Goal: Task Accomplishment & Management: Manage account settings

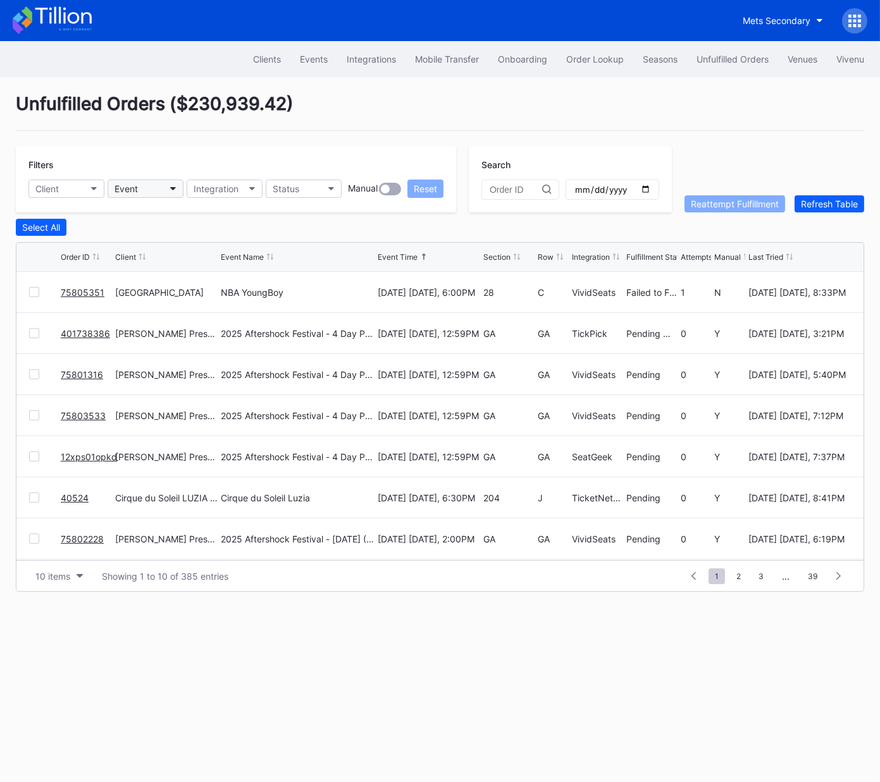
click at [128, 185] on div "Event" at bounding box center [125, 188] width 23 height 11
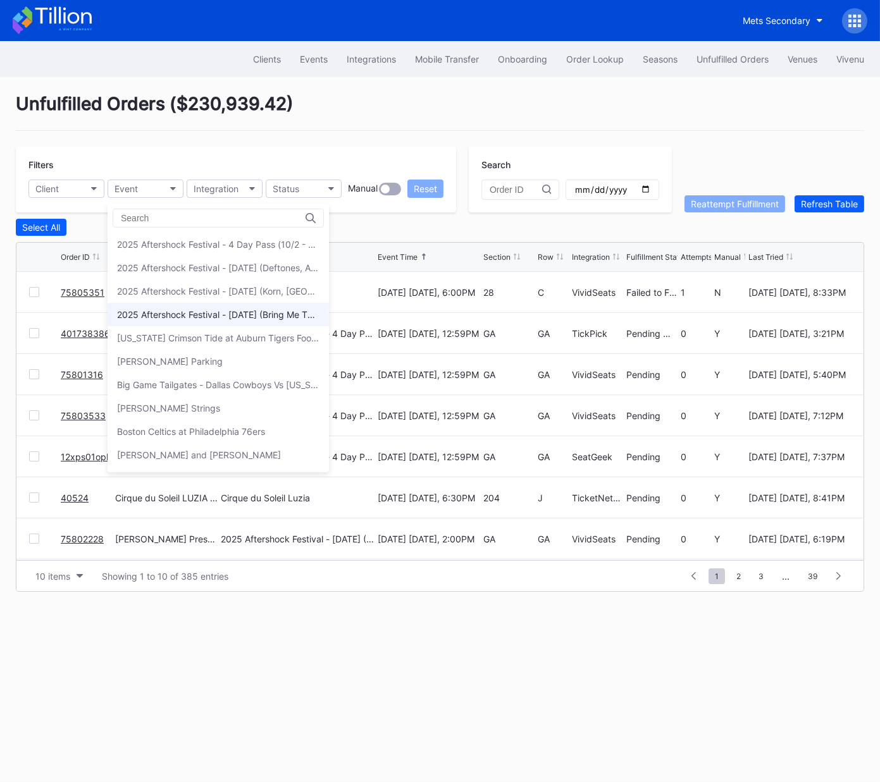
click at [156, 316] on div "2025 Aftershock Festival - [DATE] (Bring Me The Horizon, [PERSON_NAME], [PERSON…" at bounding box center [218, 314] width 202 height 11
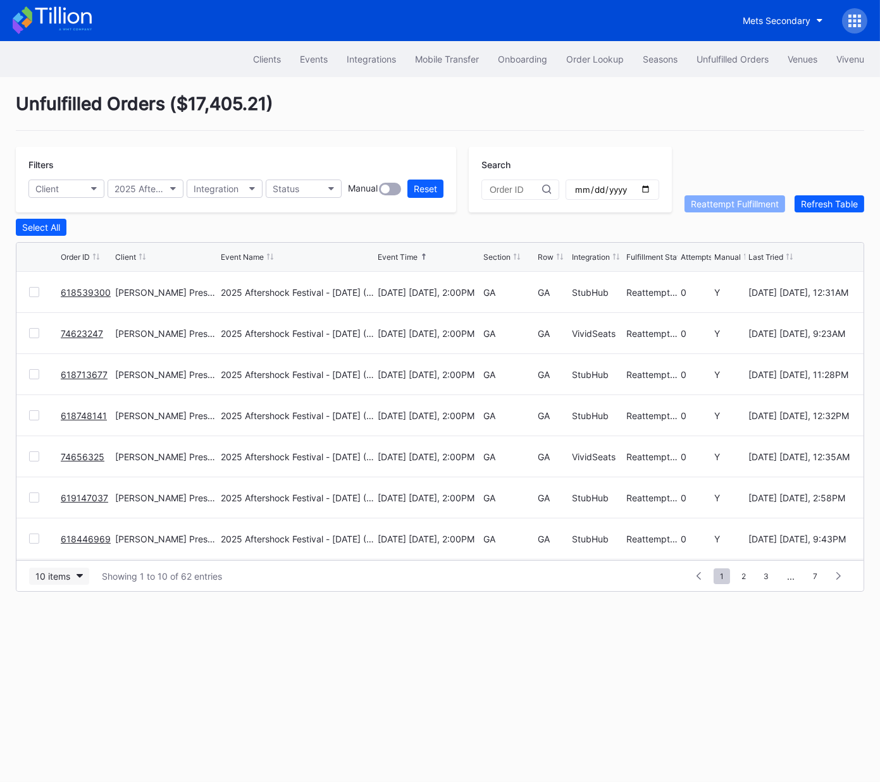
click at [66, 574] on div "10 items" at bounding box center [52, 576] width 35 height 11
click at [58, 633] on div "50 items" at bounding box center [57, 630] width 36 height 11
click at [70, 579] on div "50 items" at bounding box center [53, 576] width 36 height 11
click at [68, 657] on div "100 items" at bounding box center [59, 653] width 40 height 11
click at [493, 259] on div "Section" at bounding box center [496, 256] width 27 height 9
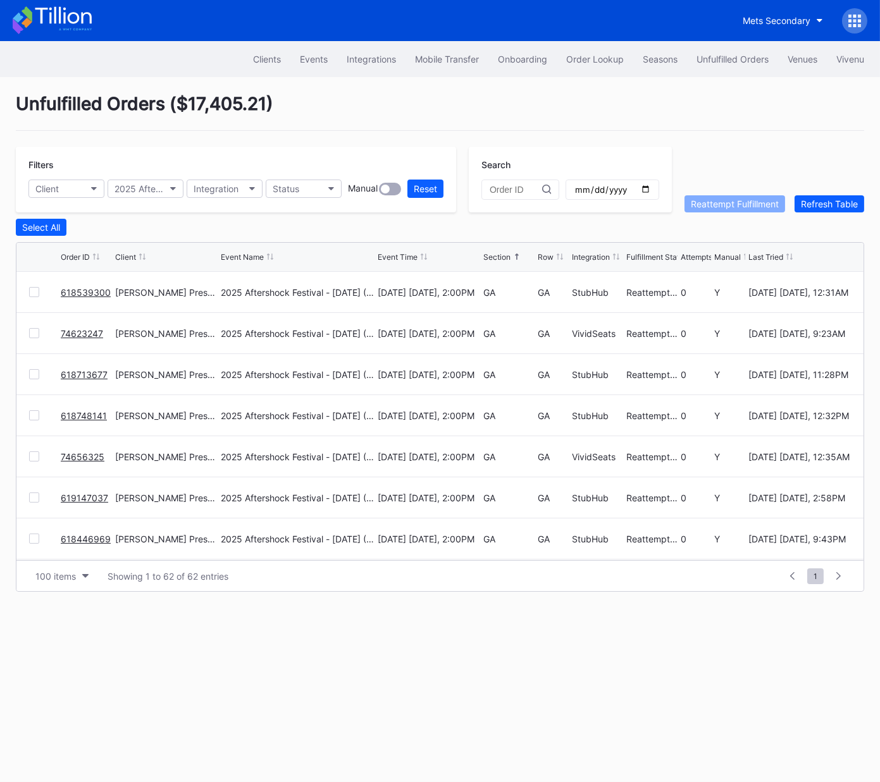
click at [495, 259] on div "Section" at bounding box center [496, 256] width 27 height 9
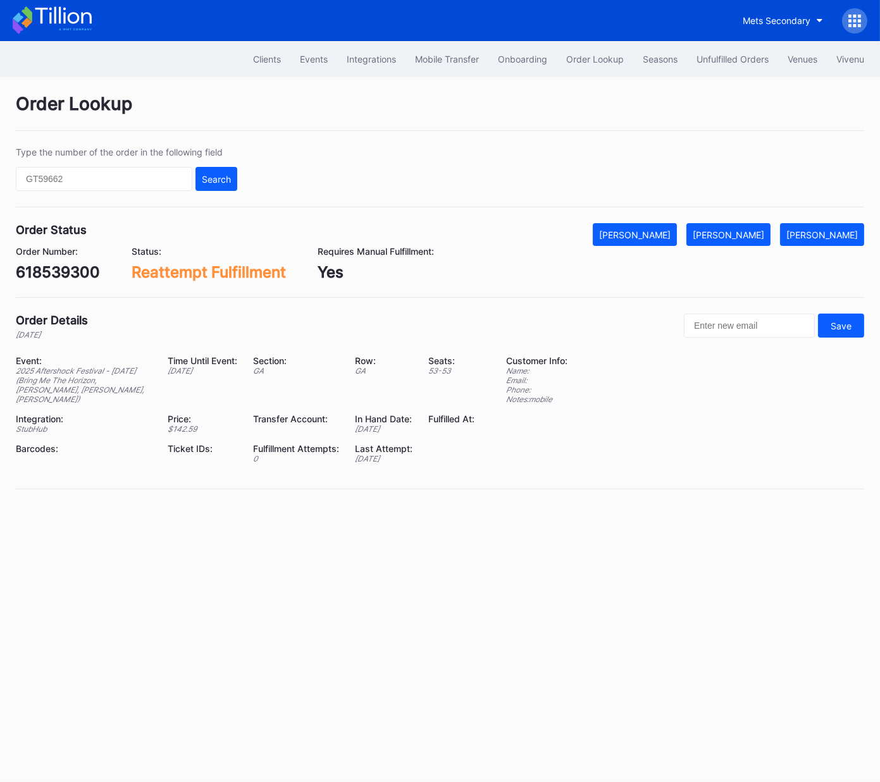
click at [82, 264] on div "618539300" at bounding box center [58, 272] width 84 height 18
click at [82, 273] on div "618539300" at bounding box center [58, 272] width 84 height 18
click at [81, 273] on div "618539300" at bounding box center [58, 272] width 84 height 18
click at [757, 235] on div "[PERSON_NAME]" at bounding box center [727, 235] width 71 height 11
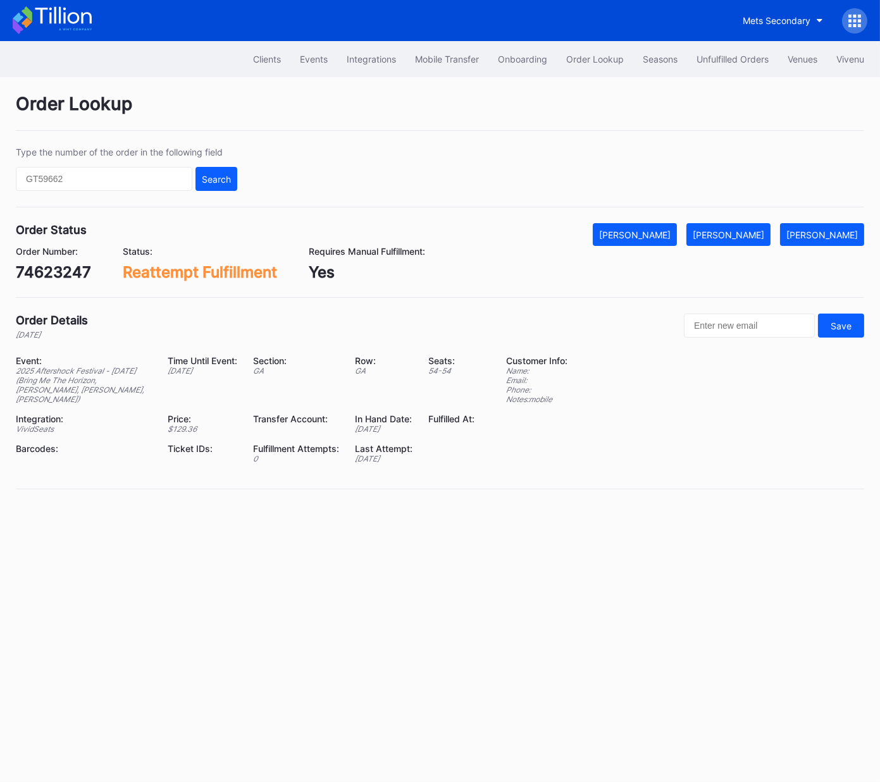
click at [60, 276] on div "74623247" at bounding box center [53, 272] width 75 height 18
copy div "74623247"
click at [746, 232] on div "[PERSON_NAME]" at bounding box center [727, 235] width 71 height 11
click at [65, 268] on div "618713677" at bounding box center [55, 272] width 78 height 18
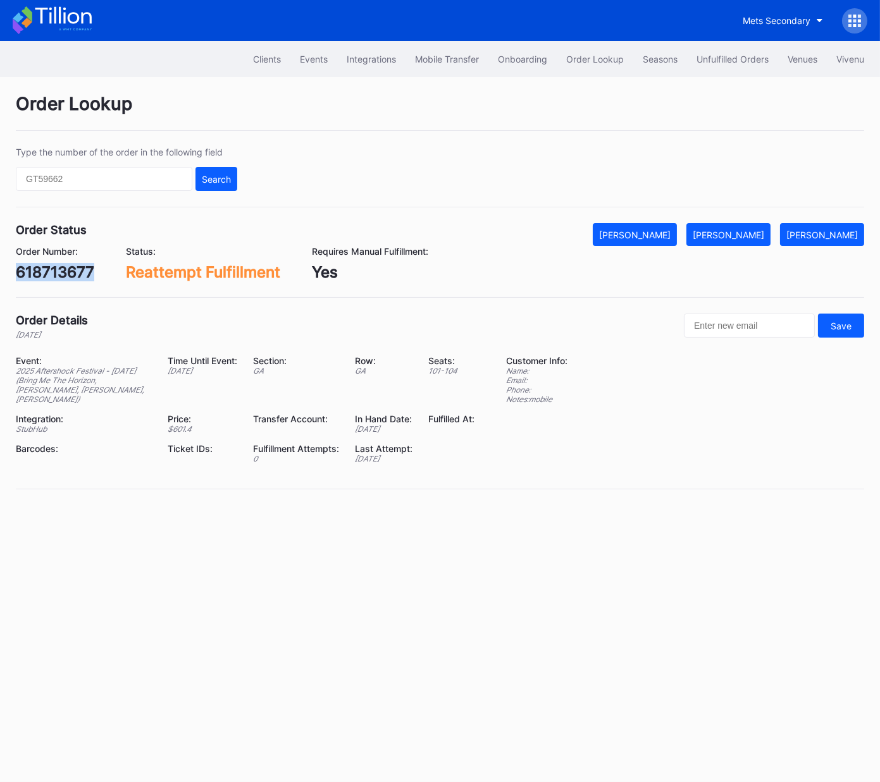
click at [65, 268] on div "618713677" at bounding box center [55, 272] width 78 height 18
copy div "618713677"
drag, startPoint x: 739, startPoint y: 238, endPoint x: 871, endPoint y: 133, distance: 169.3
click at [739, 238] on div "[PERSON_NAME]" at bounding box center [727, 235] width 71 height 11
click at [72, 273] on div "618748141" at bounding box center [55, 272] width 78 height 18
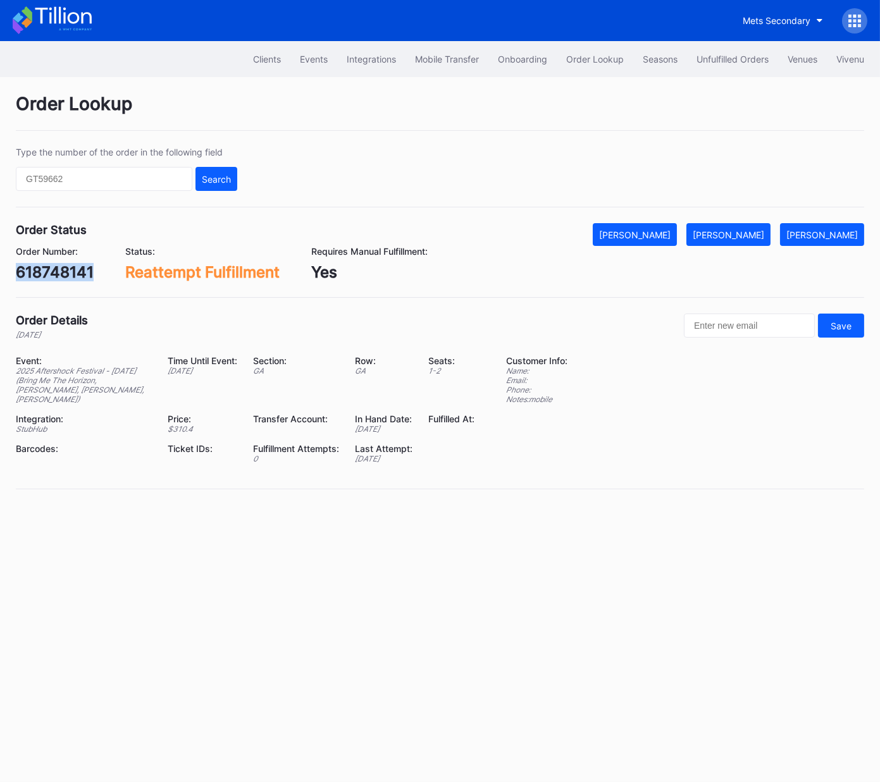
click at [72, 273] on div "618748141" at bounding box center [55, 272] width 78 height 18
copy div "618748141"
click at [732, 230] on div "[PERSON_NAME]" at bounding box center [727, 235] width 71 height 11
click at [69, 278] on div "619147037" at bounding box center [56, 272] width 80 height 18
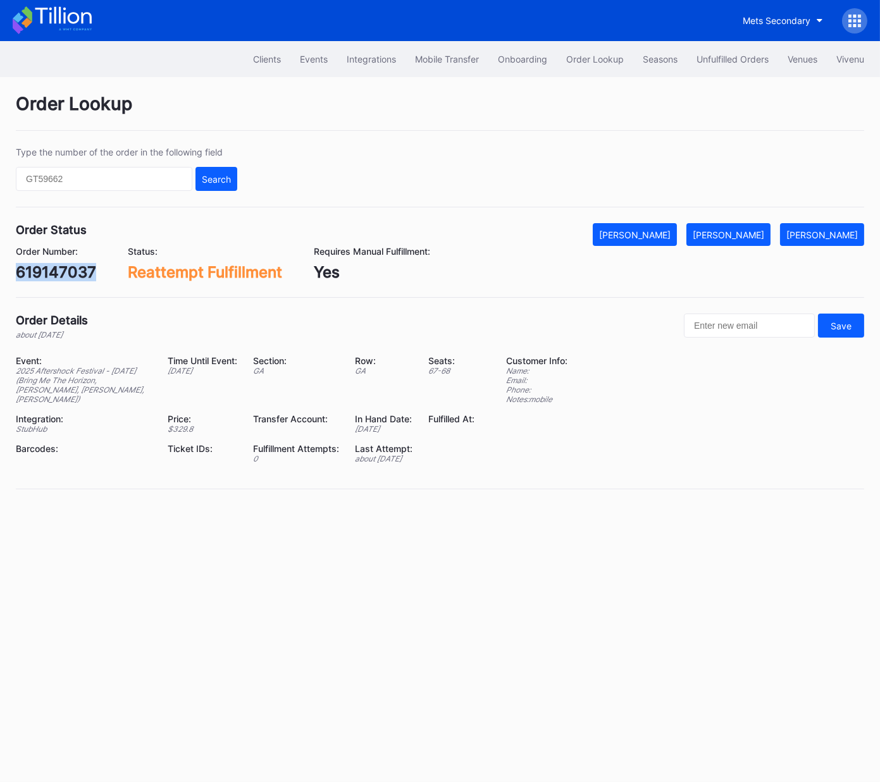
copy div "619147037"
click at [737, 233] on div "[PERSON_NAME]" at bounding box center [727, 235] width 71 height 11
click at [72, 268] on div "74656325" at bounding box center [53, 272] width 75 height 18
copy div "74656325"
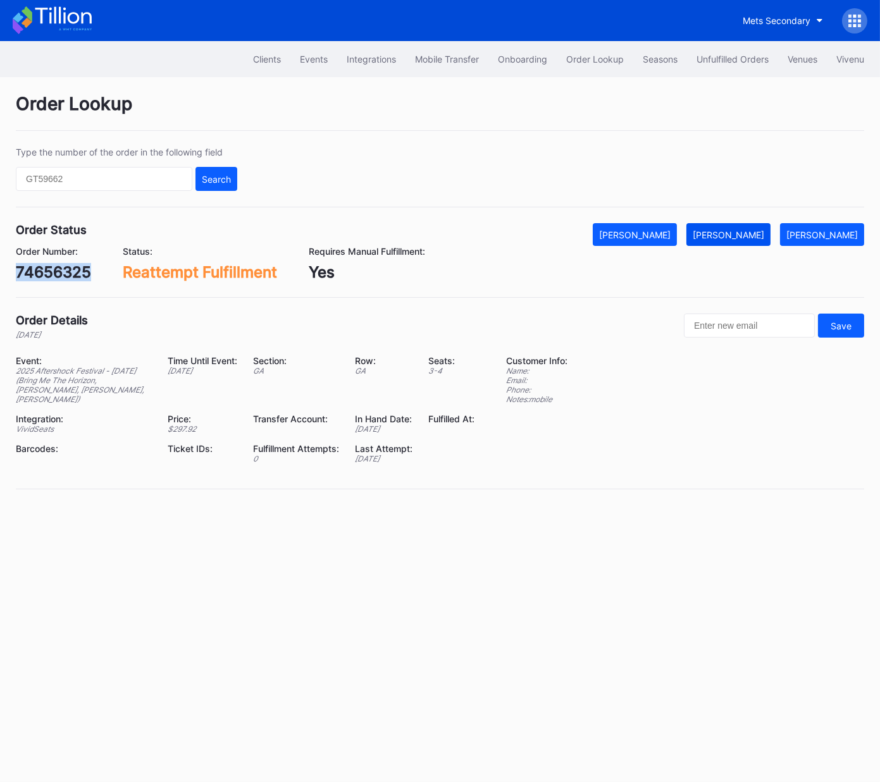
click at [752, 239] on div "[PERSON_NAME]" at bounding box center [727, 235] width 71 height 11
click at [79, 273] on div "618446969" at bounding box center [58, 272] width 84 height 18
copy div "618446969"
click at [743, 236] on div "[PERSON_NAME]" at bounding box center [727, 235] width 71 height 11
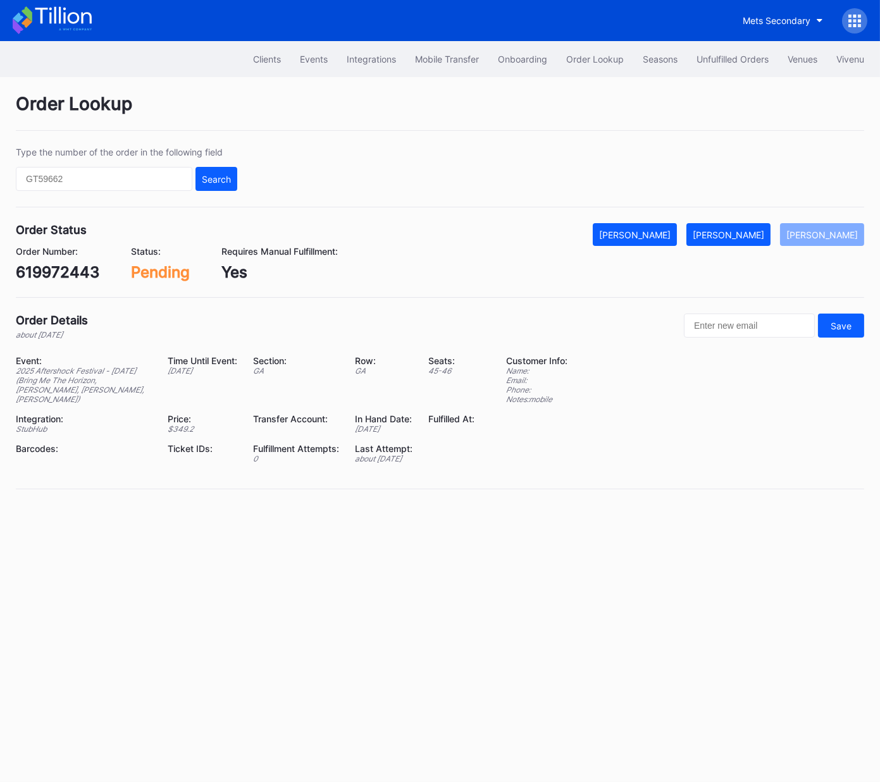
click at [71, 274] on div "619972443" at bounding box center [57, 272] width 83 height 18
copy div "619972443"
drag, startPoint x: 755, startPoint y: 226, endPoint x: 869, endPoint y: 200, distance: 116.7
click at [756, 227] on button "[PERSON_NAME]" at bounding box center [728, 234] width 84 height 23
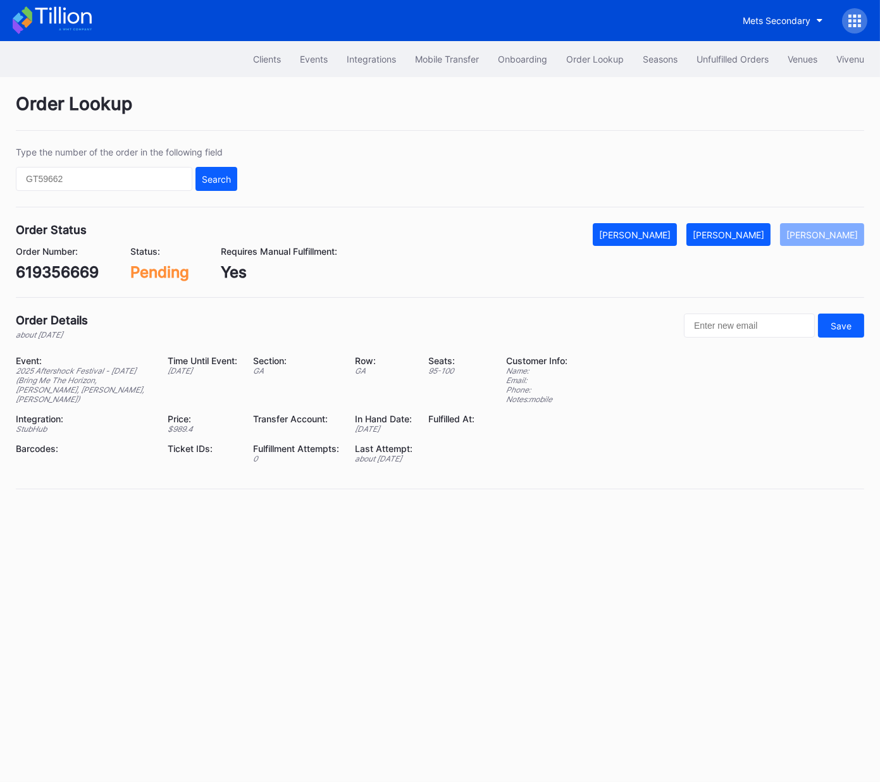
click at [74, 273] on div "619356669" at bounding box center [57, 272] width 83 height 18
copy div "619356669"
click at [755, 231] on div "[PERSON_NAME]" at bounding box center [727, 235] width 71 height 11
click at [634, 385] on div "Event: 2025 Aftershock Festival - [DATE] (Bring Me The Horizon, [PERSON_NAME], …" at bounding box center [440, 414] width 848 height 118
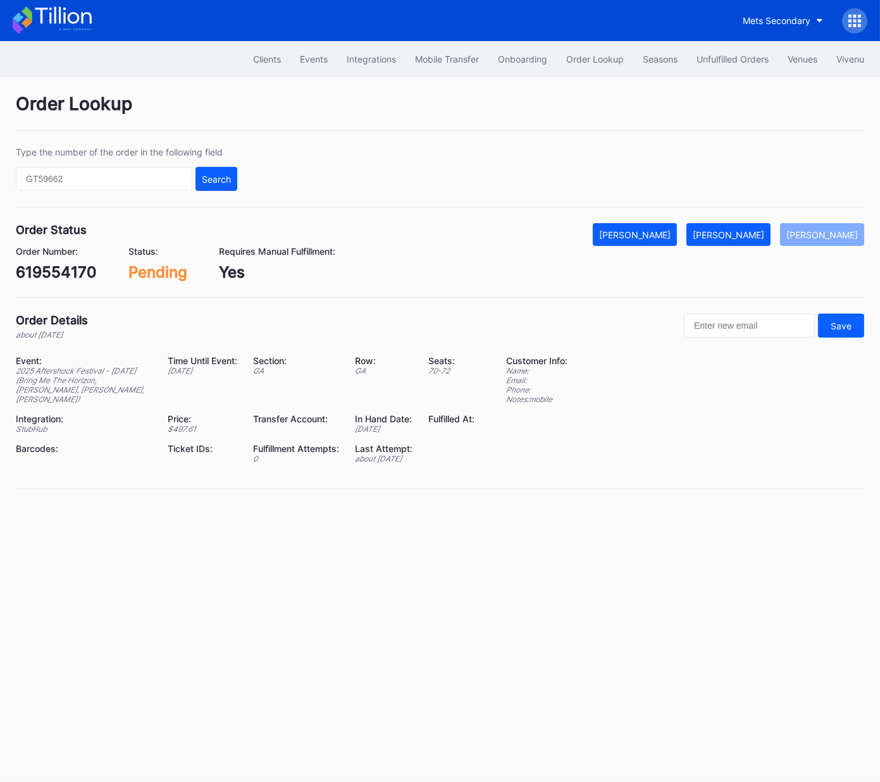
click at [68, 271] on div "619554170" at bounding box center [56, 272] width 81 height 18
copy div "619554170"
click at [725, 234] on div "[PERSON_NAME]" at bounding box center [727, 235] width 71 height 11
click at [634, 384] on div "Event: 2025 Aftershock Festival - Sunday (Bring Me The Horizon, Rob Zombie, Mar…" at bounding box center [440, 414] width 848 height 118
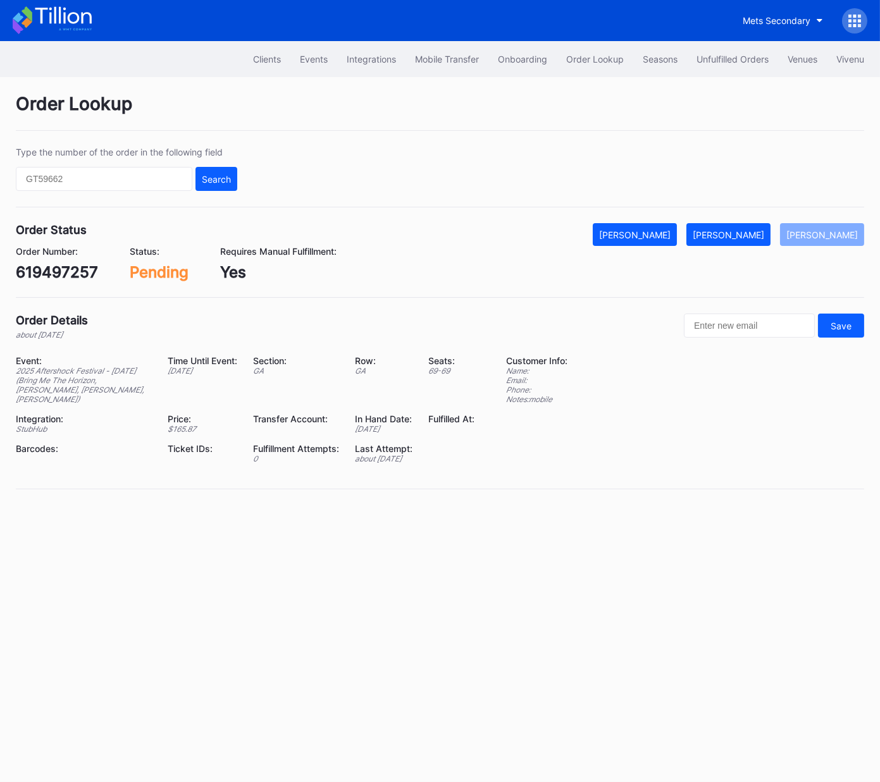
click at [85, 269] on div "619497257" at bounding box center [57, 272] width 82 height 18
copy div "619497257"
click at [756, 235] on div "[PERSON_NAME]" at bounding box center [727, 235] width 71 height 11
click at [78, 272] on div "74894214" at bounding box center [53, 272] width 74 height 18
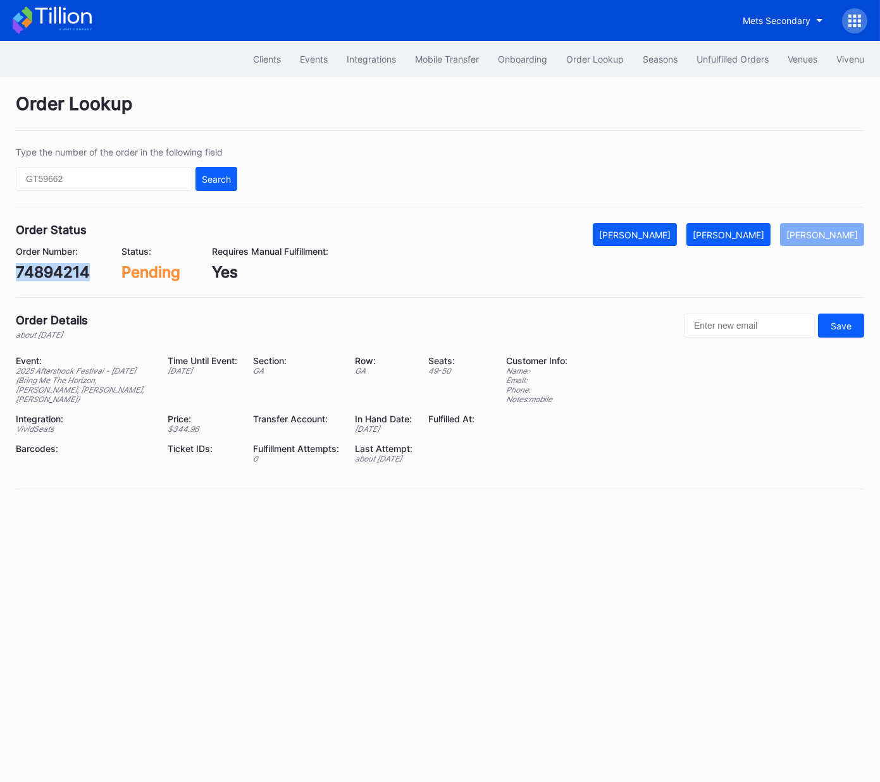
click at [78, 272] on div "74894214" at bounding box center [53, 272] width 74 height 18
copy div "74894214"
click at [746, 231] on div "[PERSON_NAME]" at bounding box center [727, 235] width 71 height 11
click at [99, 270] on div "0ry7ckwm99l" at bounding box center [65, 272] width 99 height 18
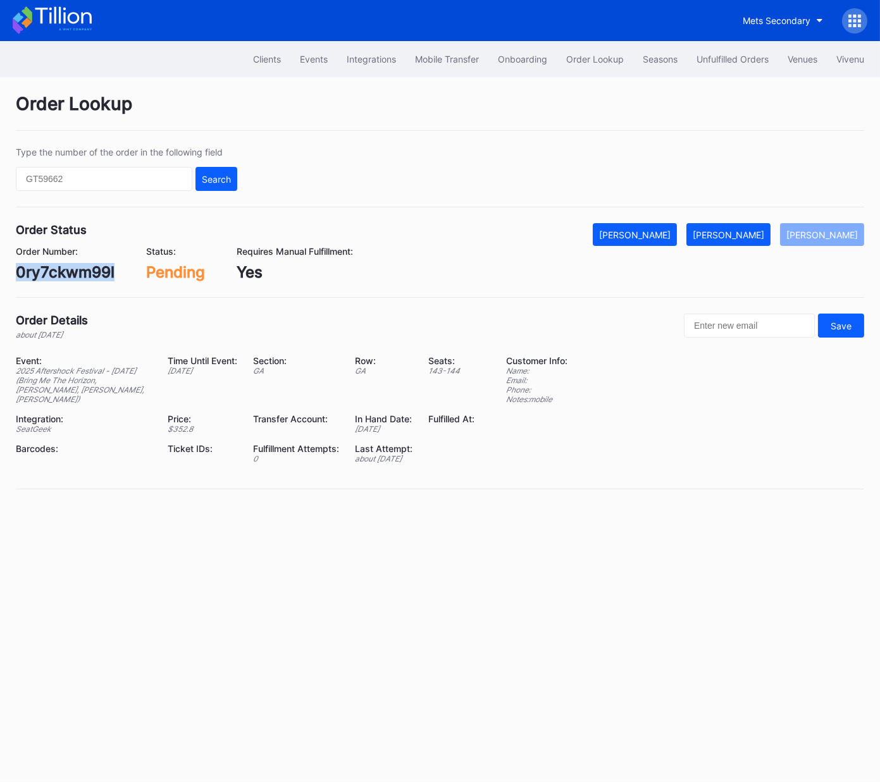
copy div "0ry7ckwm99l"
click at [753, 239] on div "[PERSON_NAME]" at bounding box center [727, 235] width 71 height 11
click at [71, 275] on div "620384276" at bounding box center [59, 272] width 86 height 18
copy div "620384276"
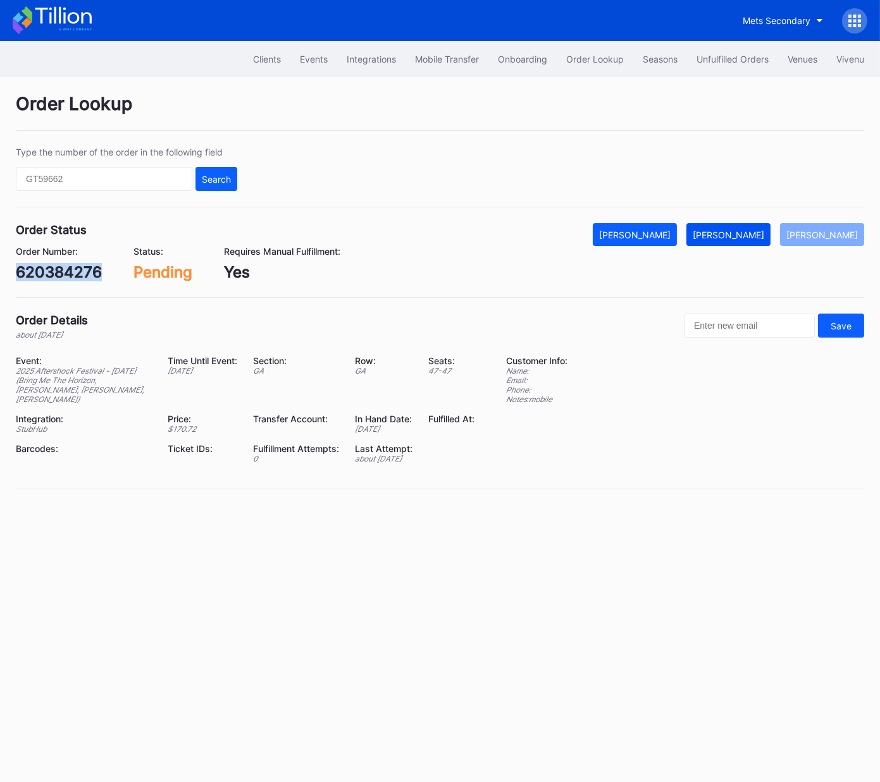
click at [742, 241] on button "[PERSON_NAME]" at bounding box center [728, 234] width 84 height 23
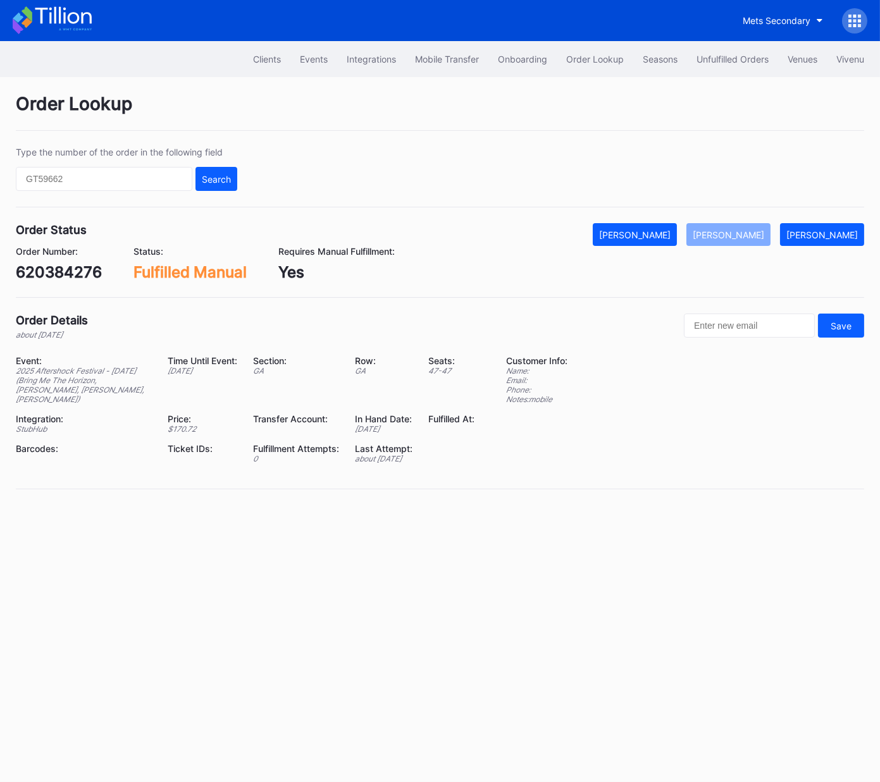
click at [643, 389] on div "Event: 2025 Aftershock Festival - [DATE] (Bring Me The Horizon, [PERSON_NAME], …" at bounding box center [440, 414] width 848 height 118
click at [52, 273] on div "620478776" at bounding box center [58, 272] width 85 height 18
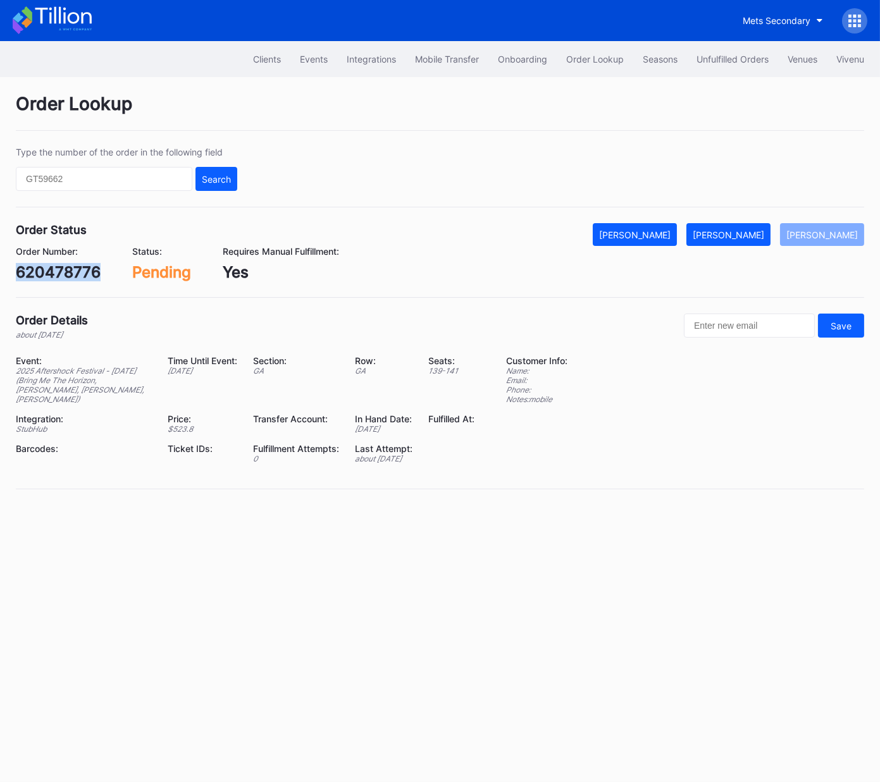
click at [52, 273] on div "620478776" at bounding box center [58, 272] width 85 height 18
copy div "620478776"
click at [742, 234] on div "[PERSON_NAME]" at bounding box center [727, 235] width 71 height 11
click at [65, 267] on div "74974249" at bounding box center [53, 272] width 75 height 18
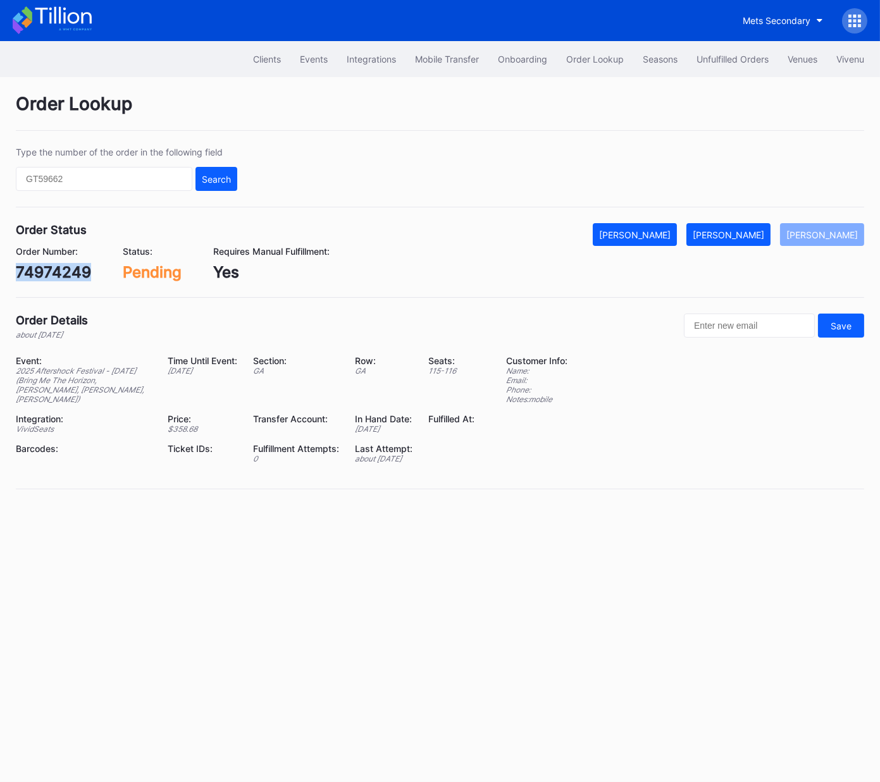
copy div "74974249"
click at [760, 239] on button "[PERSON_NAME]" at bounding box center [728, 234] width 84 height 23
click at [70, 271] on div "620494552" at bounding box center [59, 272] width 87 height 18
click at [71, 271] on div "620494552" at bounding box center [59, 272] width 87 height 18
copy div "620494552"
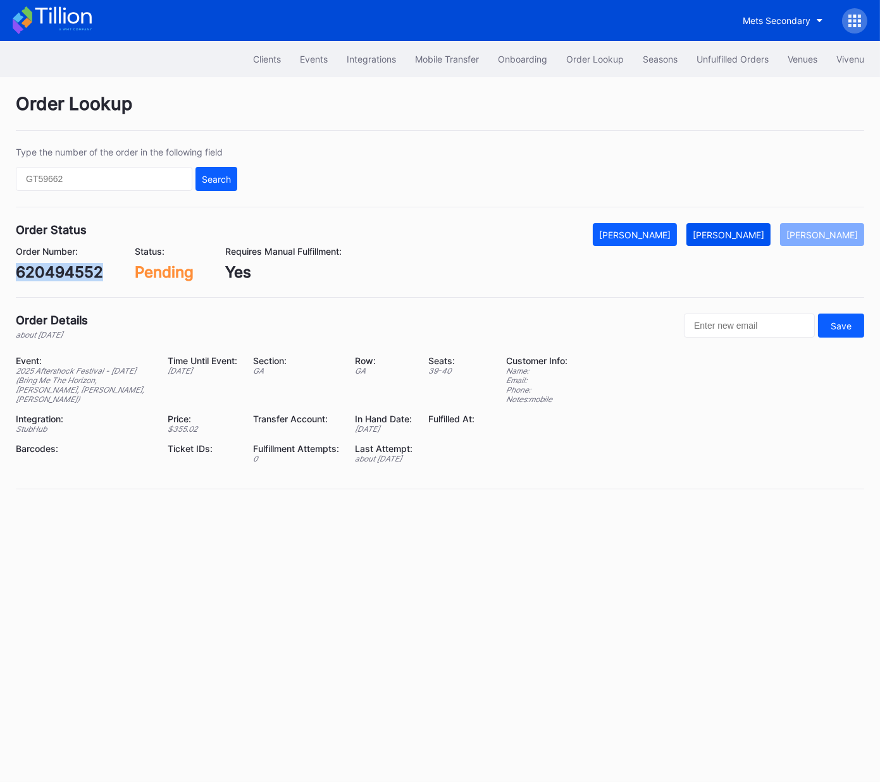
click at [744, 235] on div "[PERSON_NAME]" at bounding box center [727, 235] width 71 height 11
click at [73, 274] on div "188902292" at bounding box center [57, 272] width 83 height 18
click at [74, 274] on div "188902292" at bounding box center [57, 272] width 83 height 18
copy div "188902292"
click at [745, 233] on div "[PERSON_NAME]" at bounding box center [727, 235] width 71 height 11
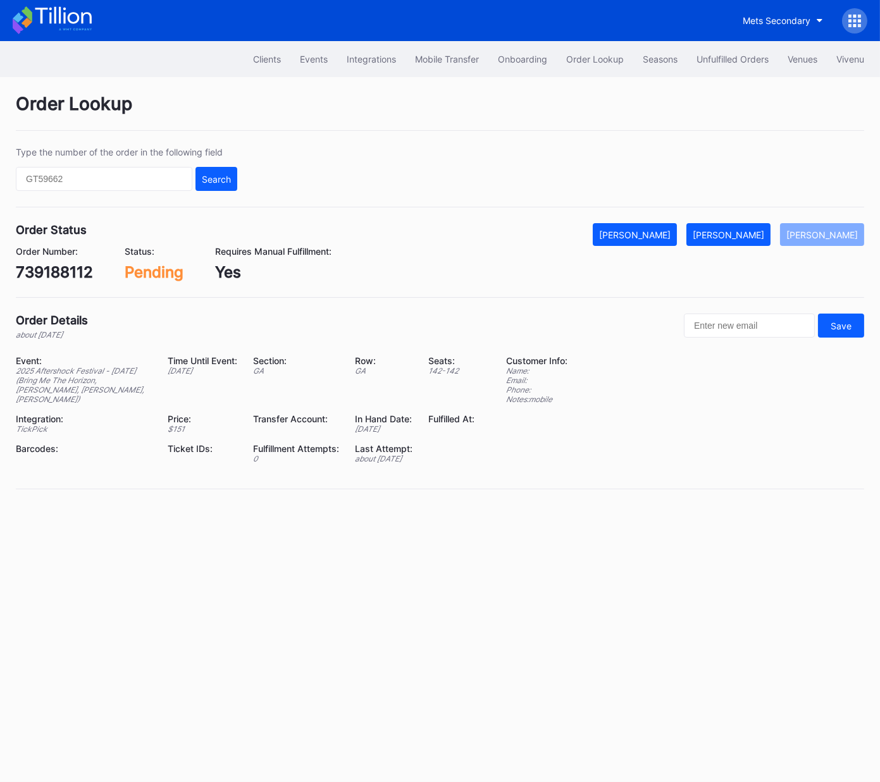
click at [79, 273] on div "739188112" at bounding box center [54, 272] width 77 height 18
copy div "739188112"
click at [759, 235] on div "[PERSON_NAME]" at bounding box center [727, 235] width 71 height 11
click at [70, 271] on div "621152855" at bounding box center [56, 272] width 80 height 18
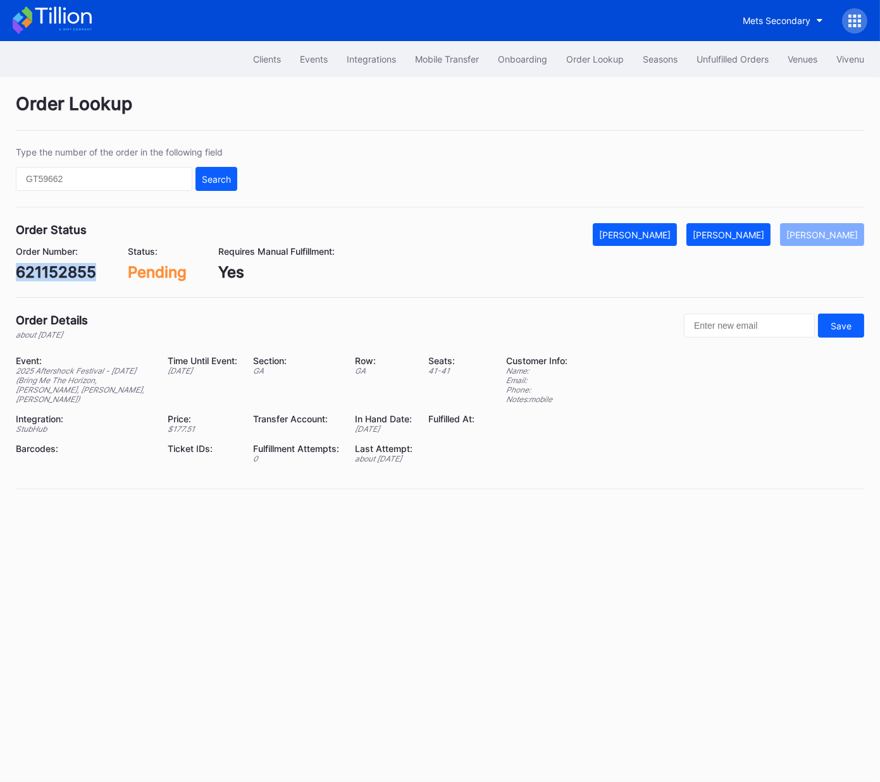
click at [70, 271] on div "621152855" at bounding box center [56, 272] width 80 height 18
copy div "621152855"
drag, startPoint x: 760, startPoint y: 235, endPoint x: 861, endPoint y: 171, distance: 119.1
click at [760, 235] on div "[PERSON_NAME]" at bounding box center [727, 235] width 71 height 11
click at [68, 273] on div "621155839" at bounding box center [56, 272] width 80 height 18
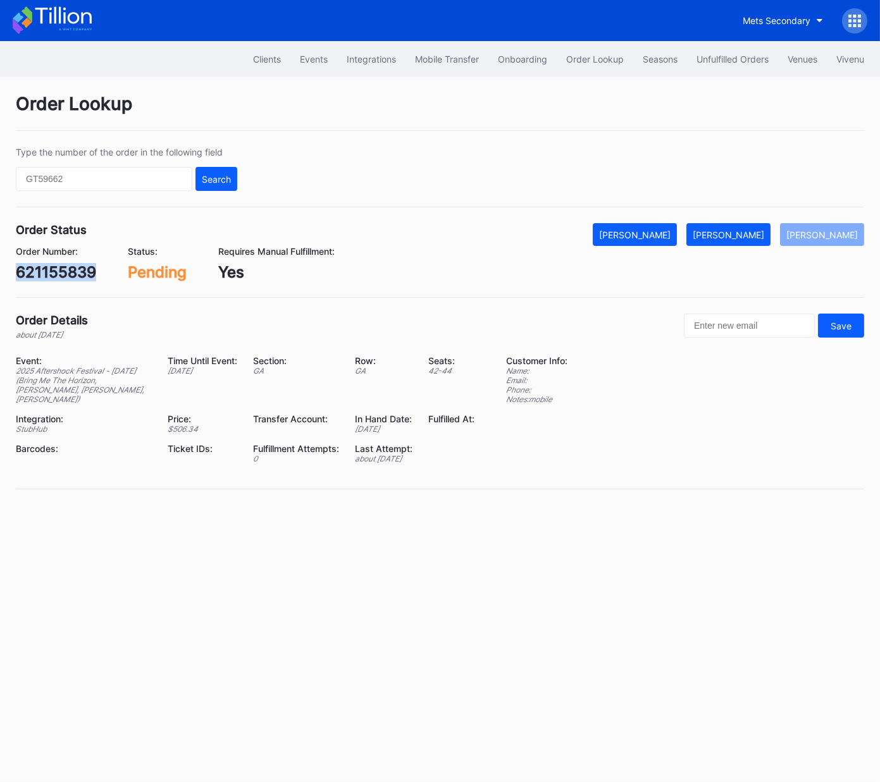
click at [68, 273] on div "621155839" at bounding box center [56, 272] width 80 height 18
copy div "621155839"
click at [749, 232] on div "[PERSON_NAME]" at bounding box center [727, 235] width 71 height 11
click at [60, 269] on div "621592451" at bounding box center [56, 272] width 81 height 18
drag, startPoint x: 60, startPoint y: 269, endPoint x: 104, endPoint y: 272, distance: 43.7
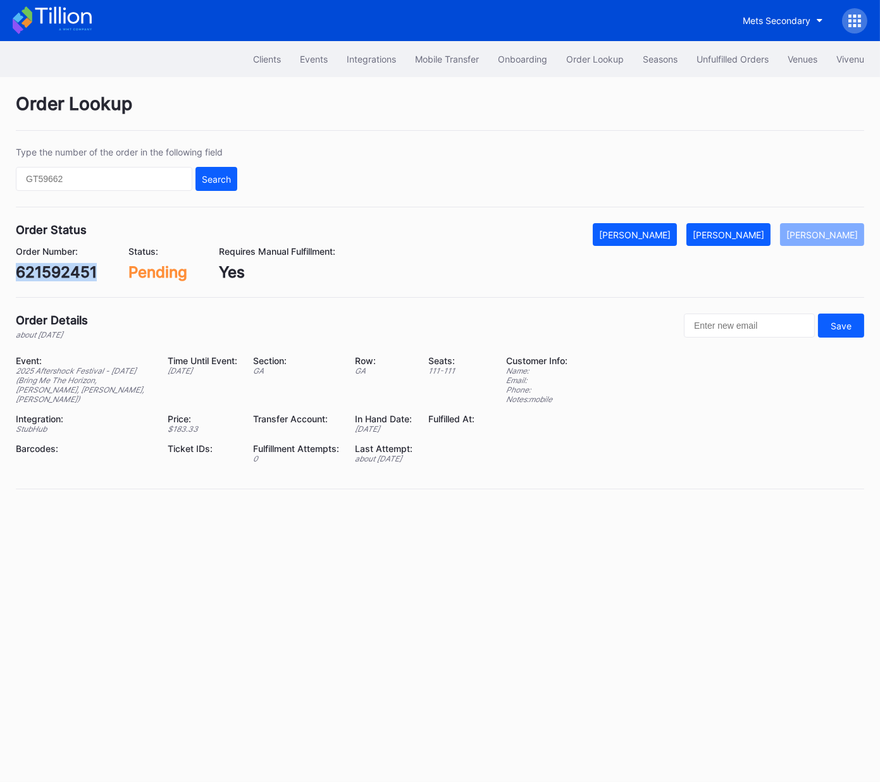
click at [59, 269] on div "621592451" at bounding box center [56, 272] width 81 height 18
copy div "621592451"
click at [756, 231] on div "[PERSON_NAME]" at bounding box center [727, 235] width 71 height 11
click at [71, 267] on div "75210195" at bounding box center [51, 272] width 71 height 18
click at [71, 268] on div "75210195" at bounding box center [51, 272] width 71 height 18
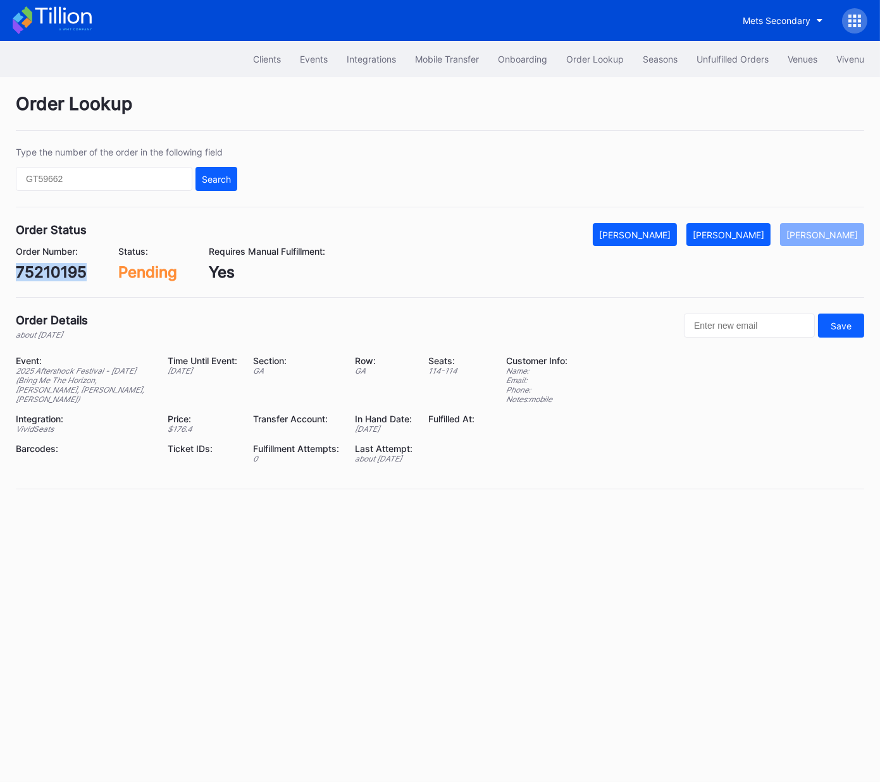
copy div "75210195"
click at [737, 235] on div "[PERSON_NAME]" at bounding box center [727, 235] width 71 height 11
click at [65, 269] on div "622189107" at bounding box center [56, 272] width 80 height 18
copy div "622189107"
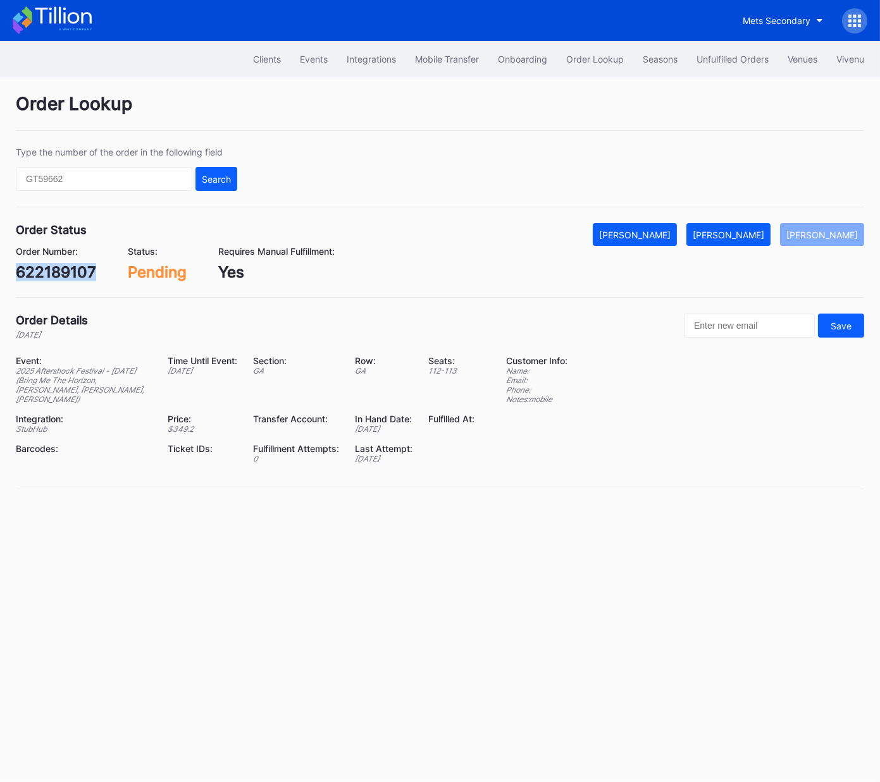
drag, startPoint x: 743, startPoint y: 233, endPoint x: 762, endPoint y: 219, distance: 23.5
click at [743, 233] on div "[PERSON_NAME]" at bounding box center [727, 235] width 71 height 11
click at [73, 272] on div "622362452" at bounding box center [59, 272] width 86 height 18
copy div "622362452"
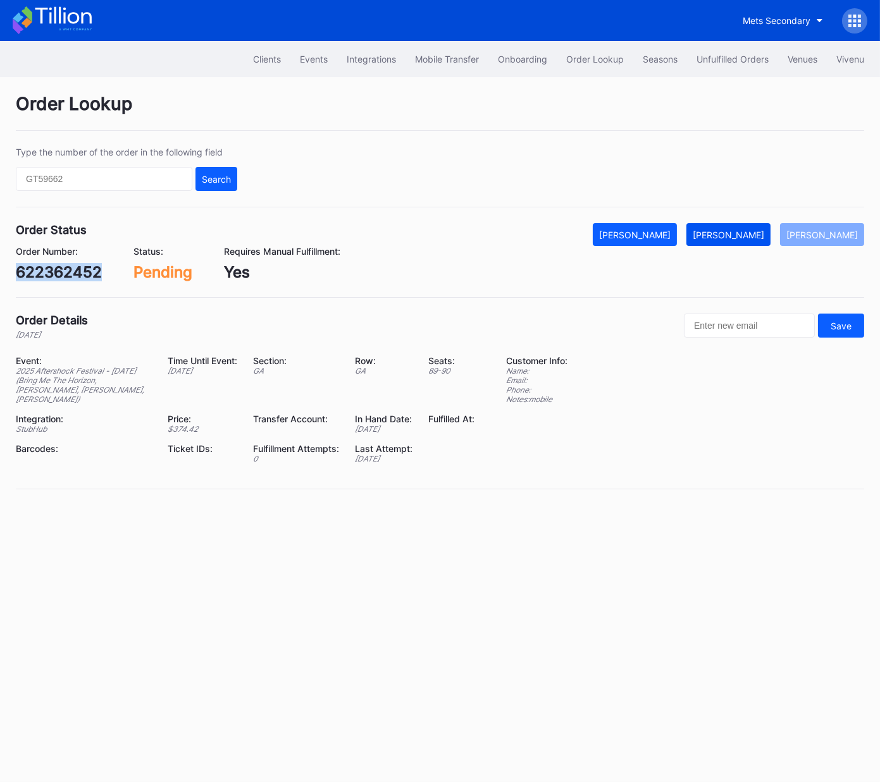
click at [744, 240] on button "[PERSON_NAME]" at bounding box center [728, 234] width 84 height 23
click at [63, 276] on div "622452053" at bounding box center [59, 272] width 87 height 18
copy div "622452053"
click at [744, 234] on div "[PERSON_NAME]" at bounding box center [727, 235] width 71 height 11
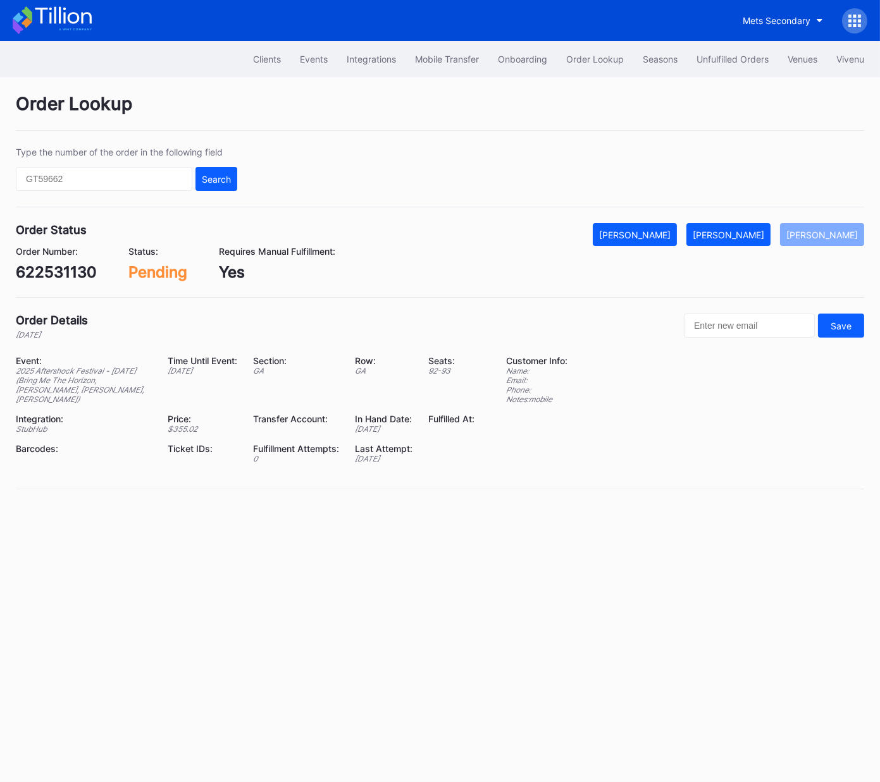
click at [54, 275] on div "622531130" at bounding box center [56, 272] width 81 height 18
drag, startPoint x: 54, startPoint y: 275, endPoint x: 66, endPoint y: 278, distance: 12.3
click at [54, 275] on div "622531130" at bounding box center [56, 272] width 81 height 18
copy div "622531130"
click at [764, 231] on div "[PERSON_NAME]" at bounding box center [727, 235] width 71 height 11
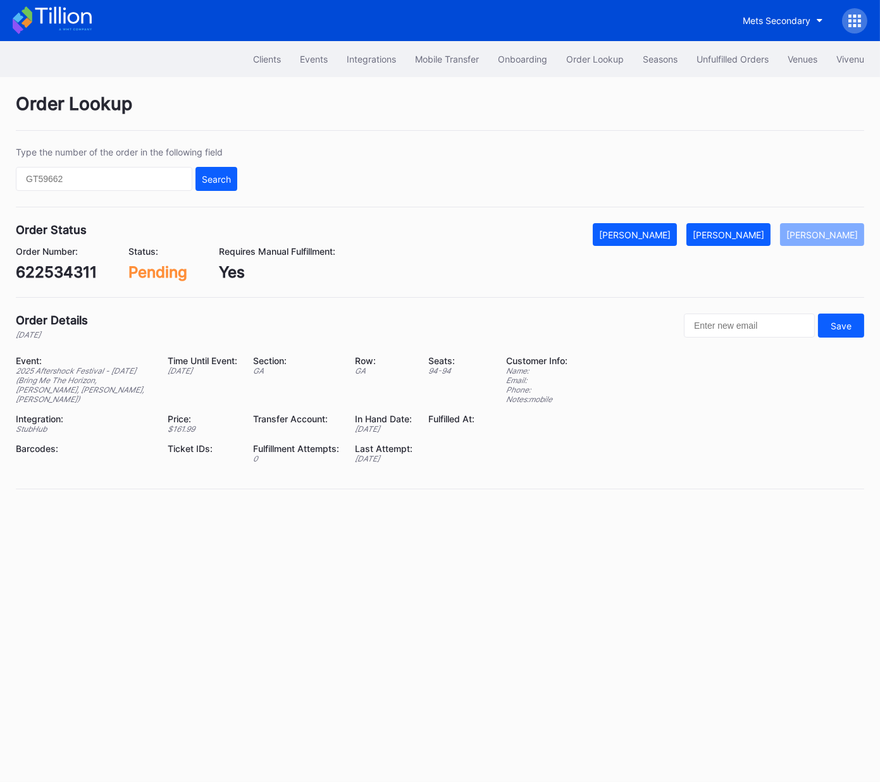
click at [82, 265] on div "622534311" at bounding box center [56, 272] width 81 height 18
copy div "622534311"
click at [744, 237] on div "[PERSON_NAME]" at bounding box center [727, 235] width 71 height 11
click at [68, 273] on div "622679618" at bounding box center [57, 272] width 82 height 18
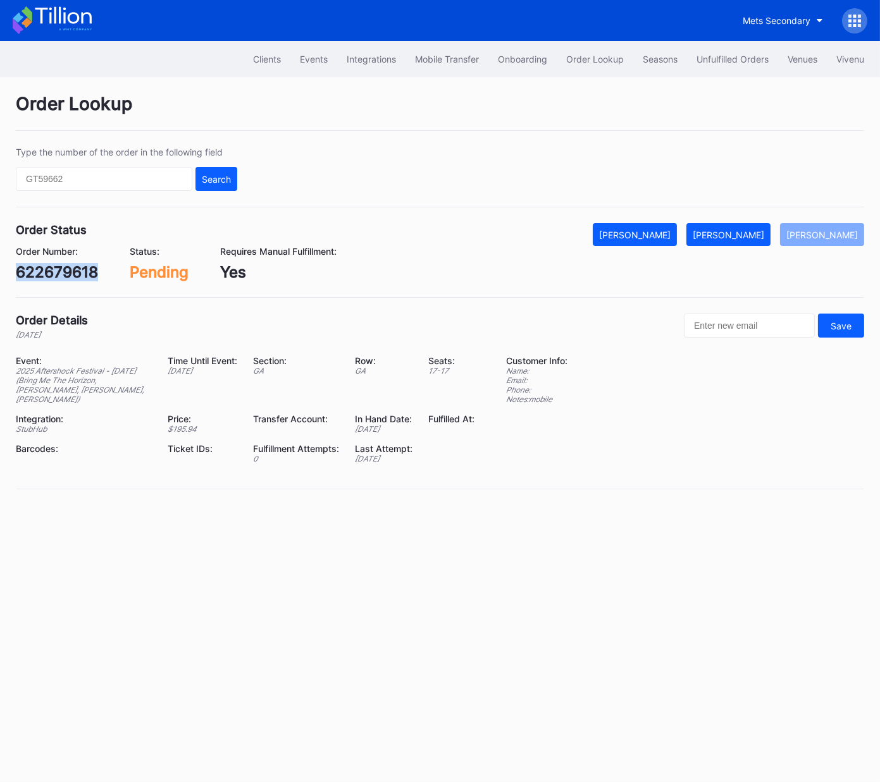
click at [68, 273] on div "622679618" at bounding box center [57, 272] width 82 height 18
copy div "622679618"
click at [747, 231] on div "[PERSON_NAME]" at bounding box center [727, 235] width 71 height 11
click at [77, 268] on div "622824685" at bounding box center [59, 272] width 86 height 18
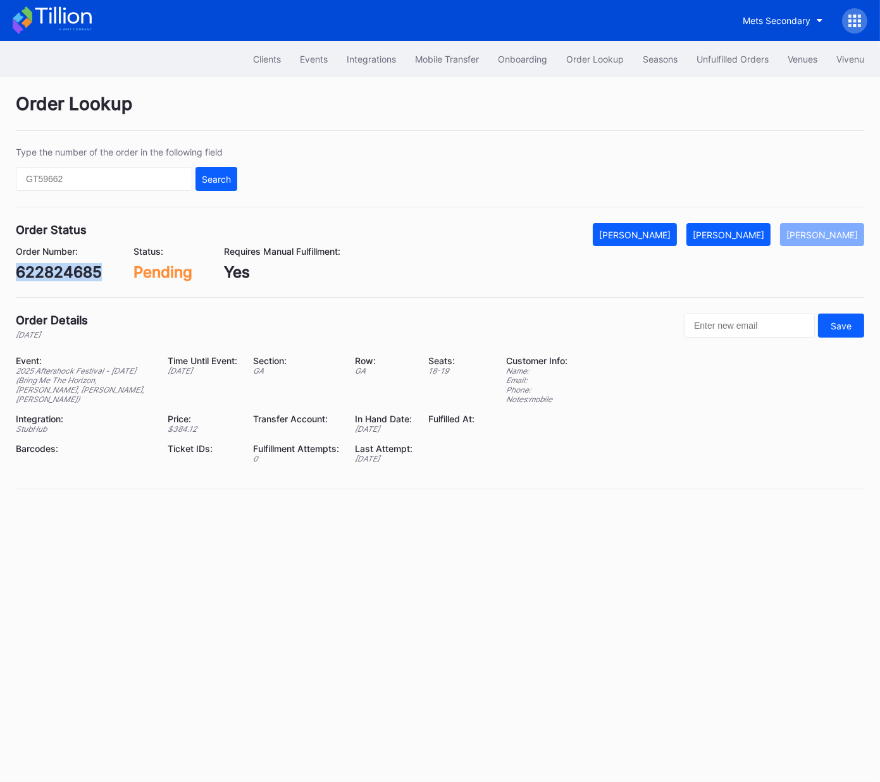
copy div "622824685"
click at [761, 224] on button "[PERSON_NAME]" at bounding box center [728, 234] width 84 height 23
click at [69, 269] on div "622972836" at bounding box center [58, 272] width 85 height 18
copy div "622972836"
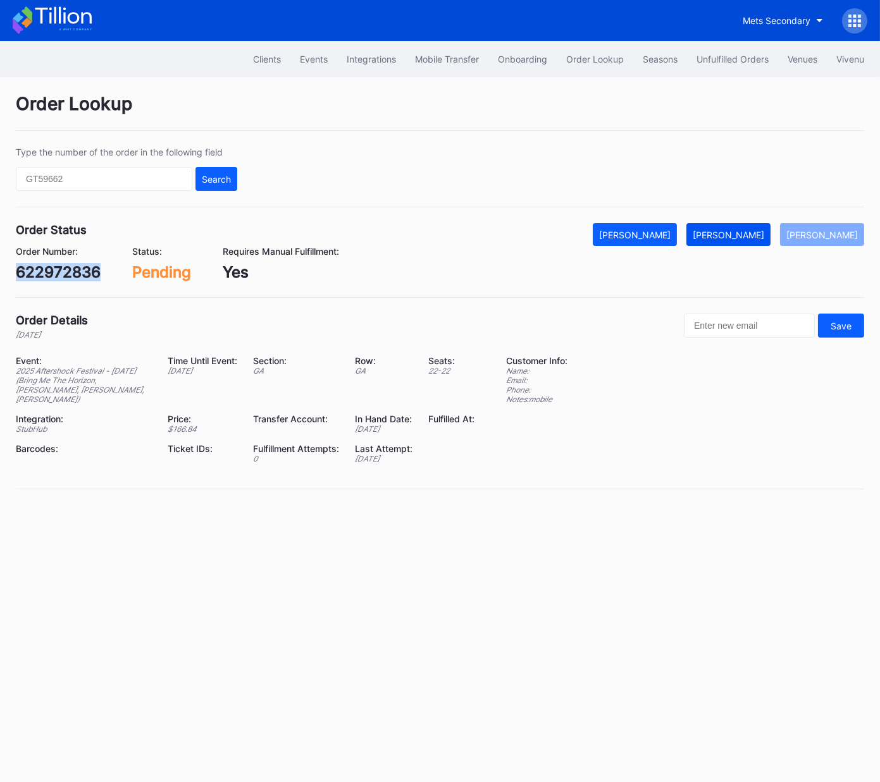
click at [751, 235] on div "[PERSON_NAME]" at bounding box center [727, 235] width 71 height 11
click at [80, 277] on div "622894004" at bounding box center [60, 272] width 88 height 18
copy div "622894004"
click at [751, 231] on div "[PERSON_NAME]" at bounding box center [727, 235] width 71 height 11
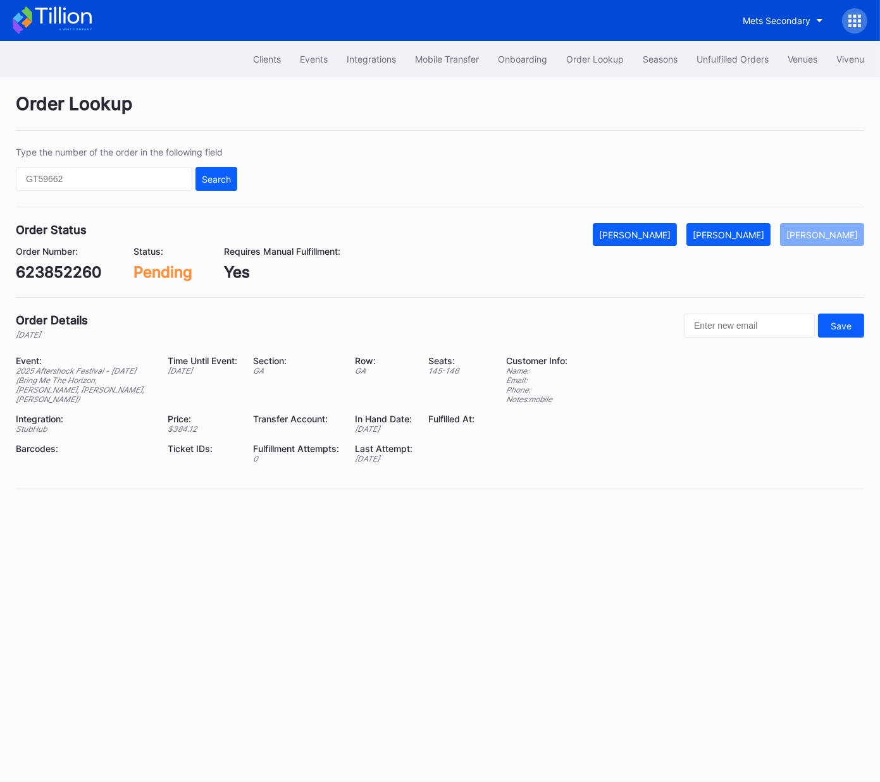
click at [70, 274] on div "623852260" at bounding box center [59, 272] width 86 height 18
copy div "623852260"
click at [751, 238] on div "[PERSON_NAME]" at bounding box center [727, 235] width 71 height 11
click at [65, 282] on div "Order Status Mark Cancelled [PERSON_NAME] [PERSON_NAME] Order Number: 623878176…" at bounding box center [440, 260] width 848 height 75
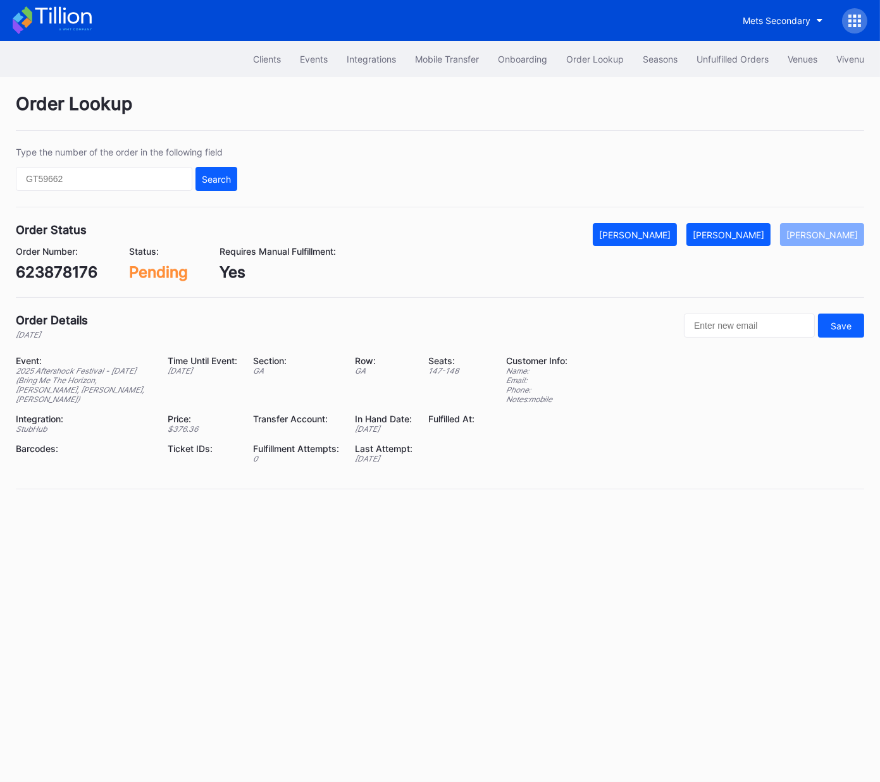
click at [65, 282] on div "Order Status Mark Cancelled [PERSON_NAME] [PERSON_NAME] Order Number: 623878176…" at bounding box center [440, 260] width 848 height 75
click at [70, 276] on div "623878176" at bounding box center [57, 272] width 82 height 18
copy div "623878176"
click at [748, 234] on div "[PERSON_NAME]" at bounding box center [727, 235] width 71 height 11
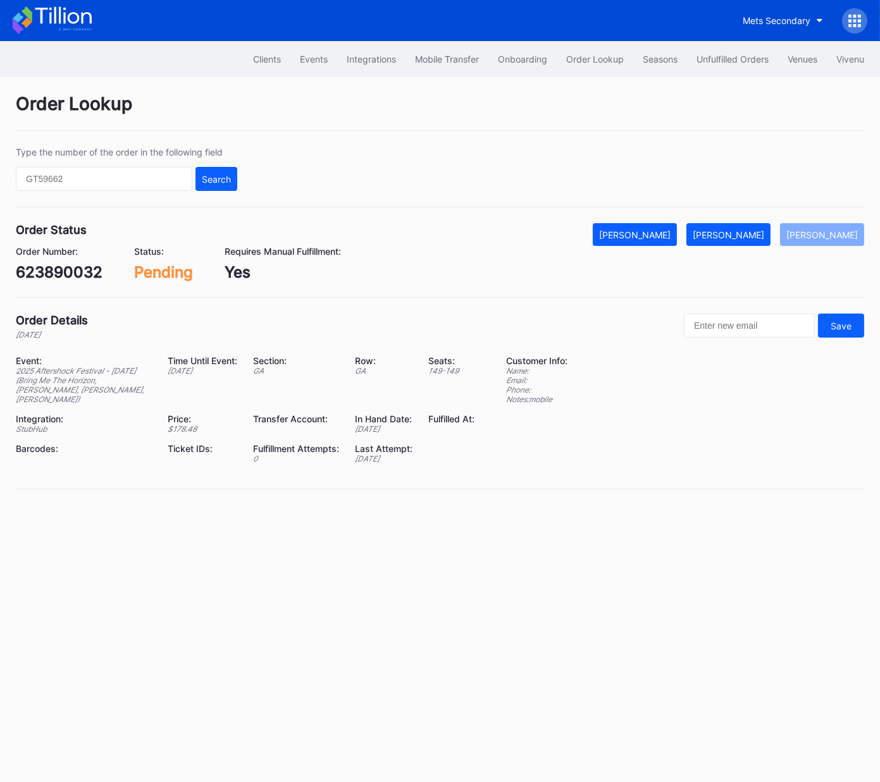
click at [54, 273] on div "623890032" at bounding box center [59, 272] width 87 height 18
copy div "623890032"
click at [754, 233] on div "[PERSON_NAME]" at bounding box center [727, 235] width 71 height 11
click at [75, 268] on div "623901131" at bounding box center [55, 272] width 78 height 18
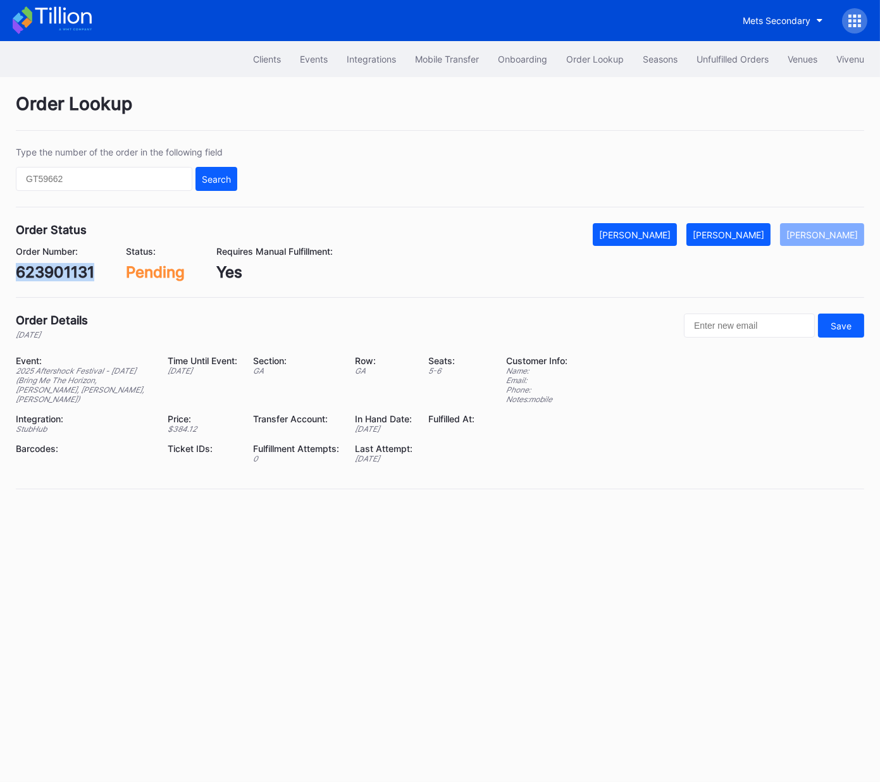
click at [76, 268] on div "623901131" at bounding box center [55, 272] width 78 height 18
copy div "623901131"
drag, startPoint x: 749, startPoint y: 237, endPoint x: 857, endPoint y: 215, distance: 109.8
click at [751, 236] on div "[PERSON_NAME]" at bounding box center [727, 235] width 71 height 11
click at [67, 277] on div "75606865" at bounding box center [54, 272] width 76 height 18
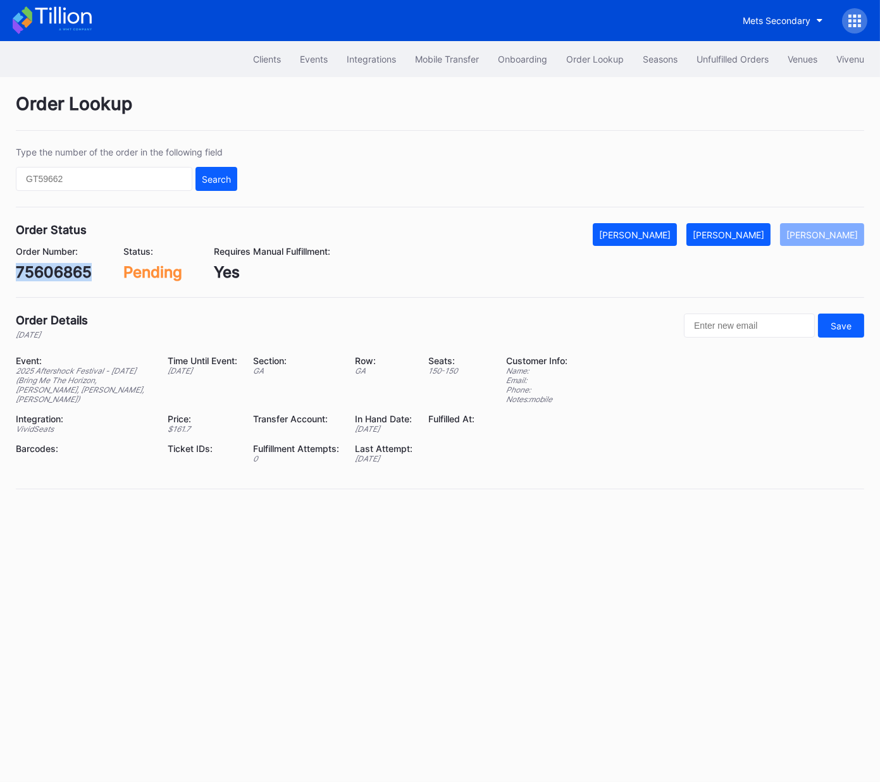
click at [67, 277] on div "75606865" at bounding box center [54, 272] width 76 height 18
copy div "75606865"
click at [749, 230] on div "[PERSON_NAME]" at bounding box center [727, 235] width 71 height 11
click at [61, 278] on div "75611563" at bounding box center [51, 272] width 70 height 18
drag, startPoint x: 61, startPoint y: 278, endPoint x: 68, endPoint y: 277, distance: 7.0
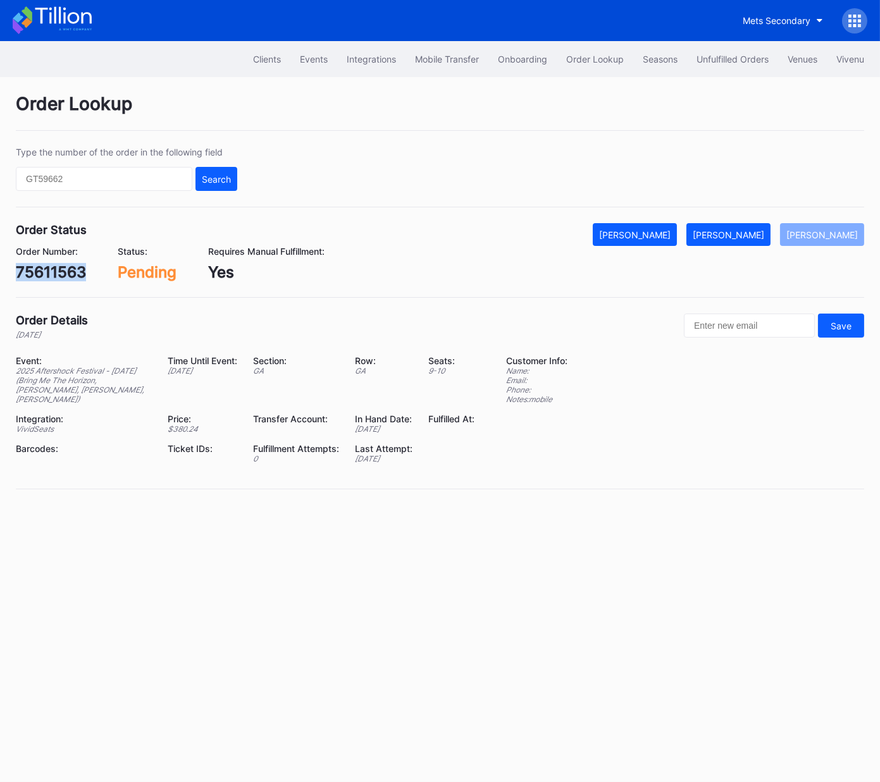
click at [61, 278] on div "75611563" at bounding box center [51, 272] width 70 height 18
copy div "75611563"
click at [740, 234] on div "[PERSON_NAME]" at bounding box center [727, 235] width 71 height 11
click at [87, 271] on div "624053159" at bounding box center [58, 272] width 84 height 18
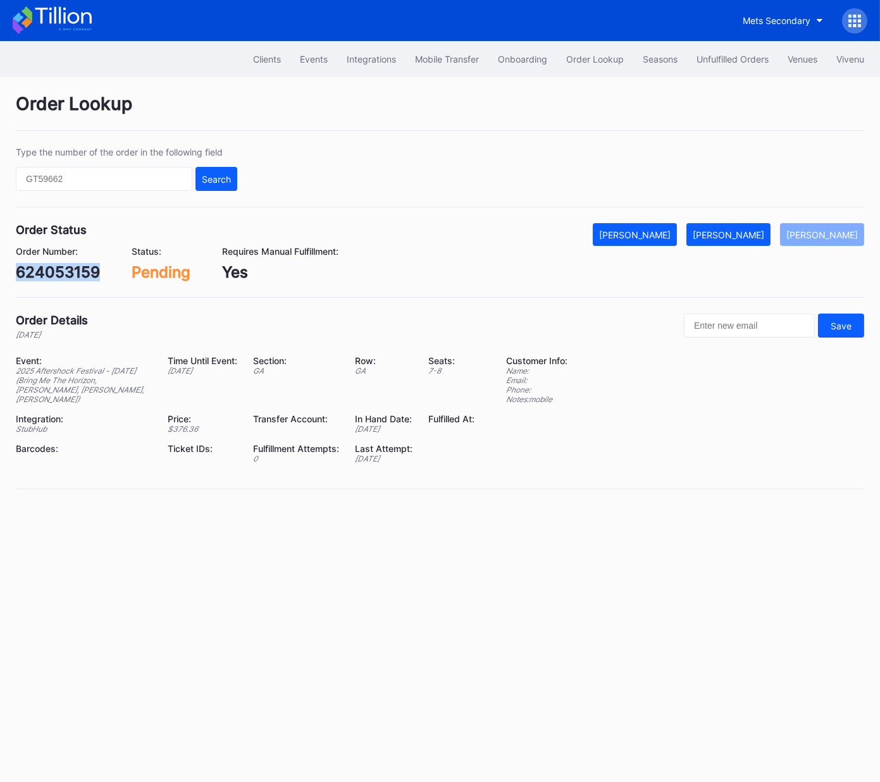
copy div "624053159"
drag, startPoint x: 748, startPoint y: 237, endPoint x: 868, endPoint y: 112, distance: 173.1
click at [748, 237] on div "[PERSON_NAME]" at bounding box center [727, 235] width 71 height 11
click at [68, 258] on div "Order Number: 624212253" at bounding box center [57, 263] width 83 height 35
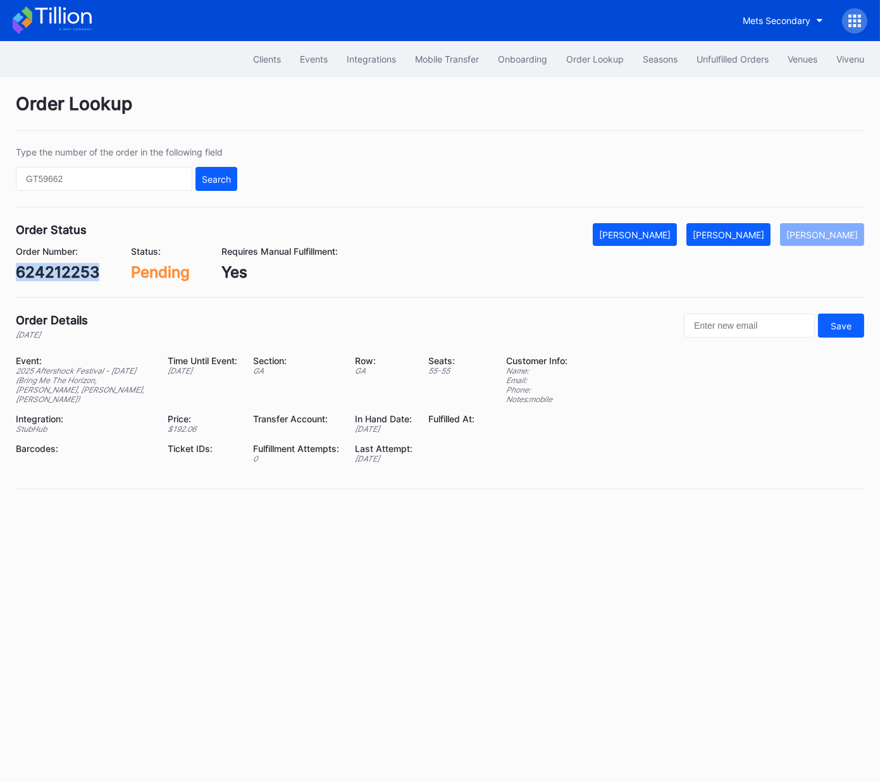
click at [65, 271] on div "624212253" at bounding box center [57, 272] width 83 height 18
click at [745, 236] on div "[PERSON_NAME]" at bounding box center [727, 235] width 71 height 11
click at [60, 264] on div "624274882" at bounding box center [58, 272] width 85 height 18
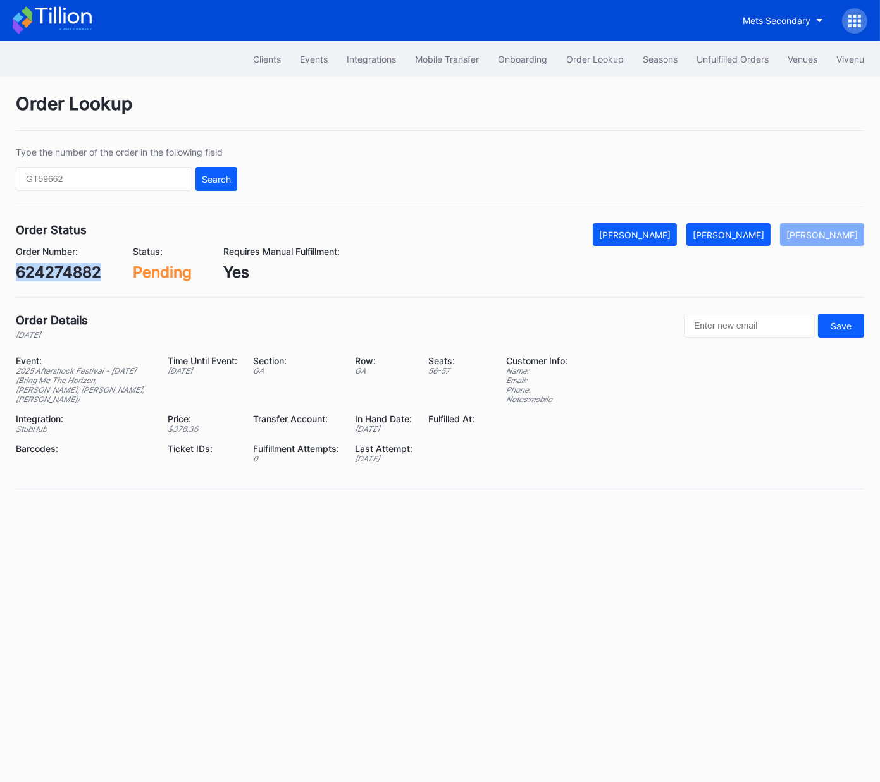
copy div "624274882"
click at [742, 232] on div "[PERSON_NAME]" at bounding box center [727, 235] width 71 height 11
click at [72, 277] on div "75686483" at bounding box center [54, 272] width 76 height 18
copy div "75686483"
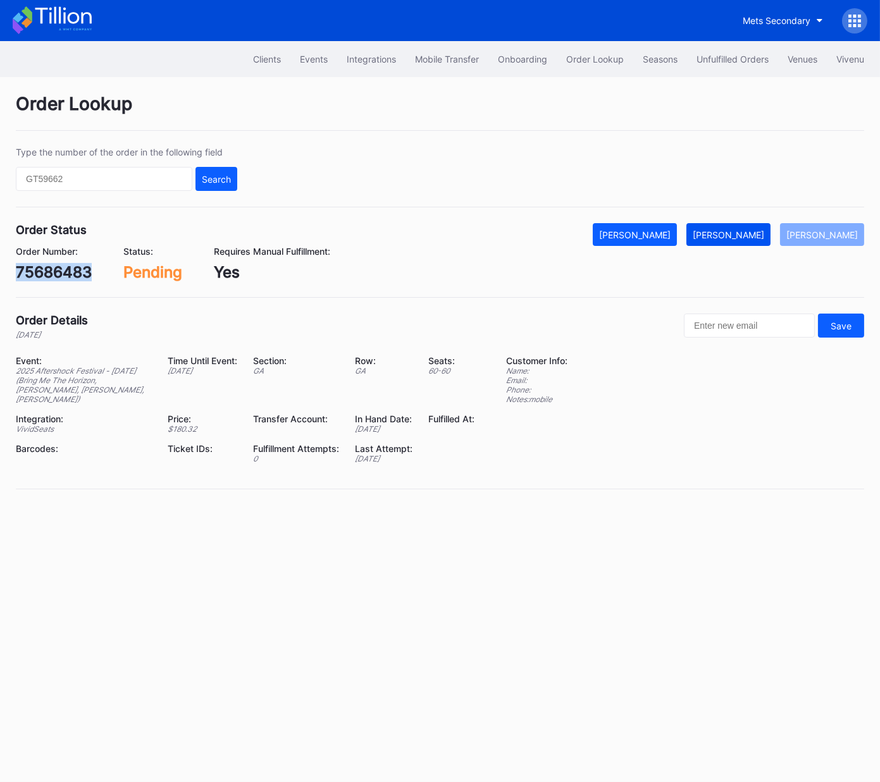
click at [756, 230] on div "Mark Fulfilled" at bounding box center [727, 235] width 71 height 11
click at [56, 276] on div "624531954" at bounding box center [58, 272] width 84 height 18
copy div "624531954"
click at [744, 230] on div "[PERSON_NAME]" at bounding box center [727, 235] width 71 height 11
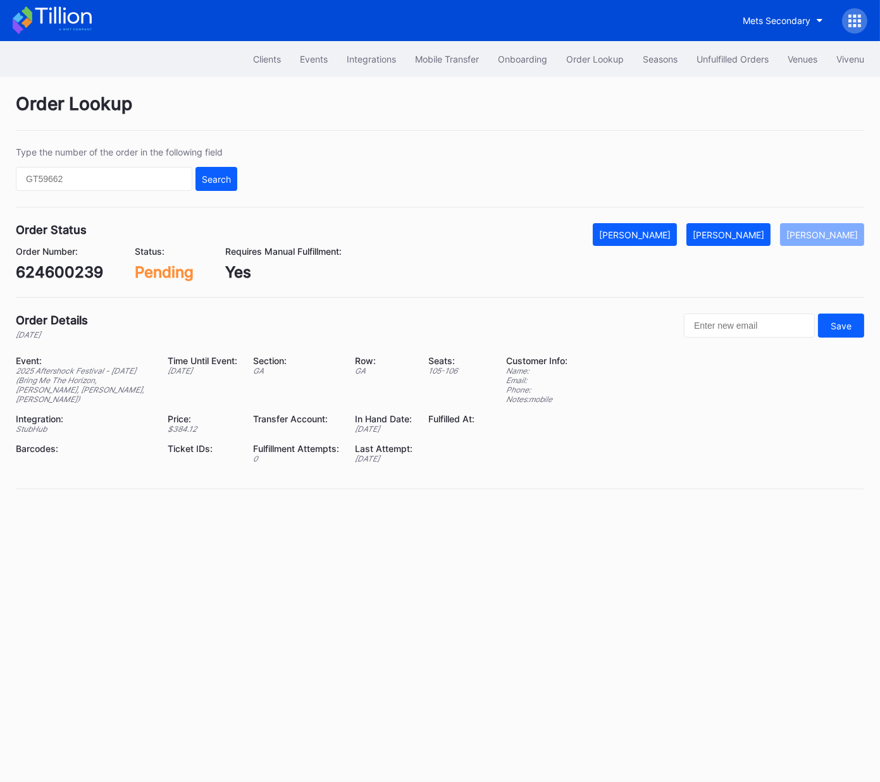
click at [70, 275] on div "624600239" at bounding box center [59, 272] width 87 height 18
copy div "624600239"
drag, startPoint x: 739, startPoint y: 240, endPoint x: 760, endPoint y: 234, distance: 21.6
click at [739, 240] on button "[PERSON_NAME]" at bounding box center [728, 234] width 84 height 23
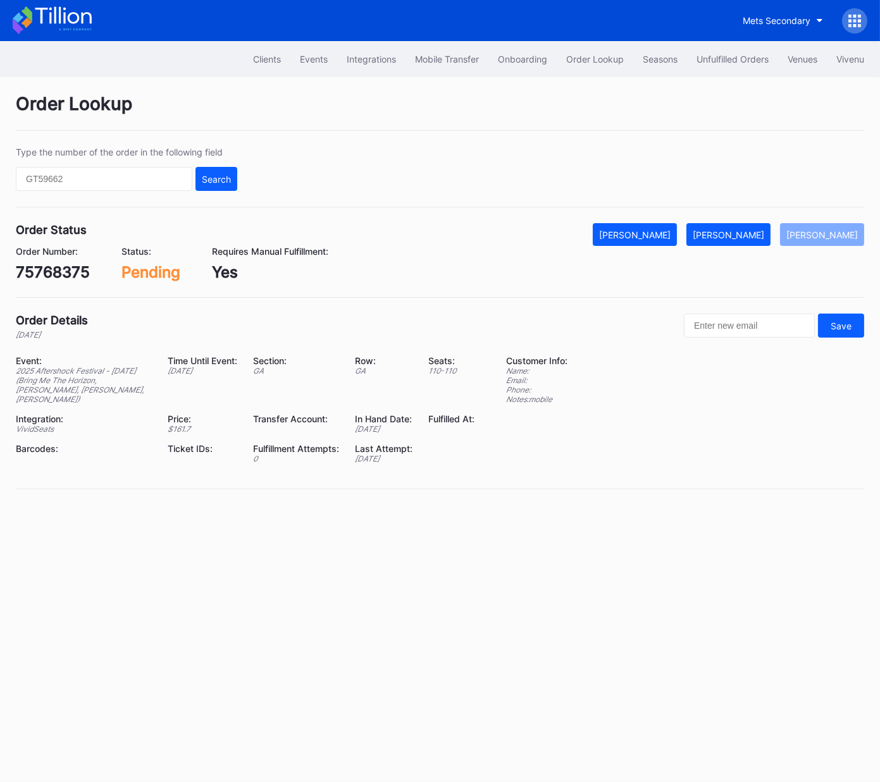
click at [59, 272] on div "75768375" at bounding box center [53, 272] width 74 height 18
drag, startPoint x: 59, startPoint y: 272, endPoint x: 142, endPoint y: 262, distance: 83.5
click at [59, 272] on div "75768375" at bounding box center [53, 272] width 74 height 18
copy div "75768375"
click at [753, 230] on div "[PERSON_NAME]" at bounding box center [727, 235] width 71 height 11
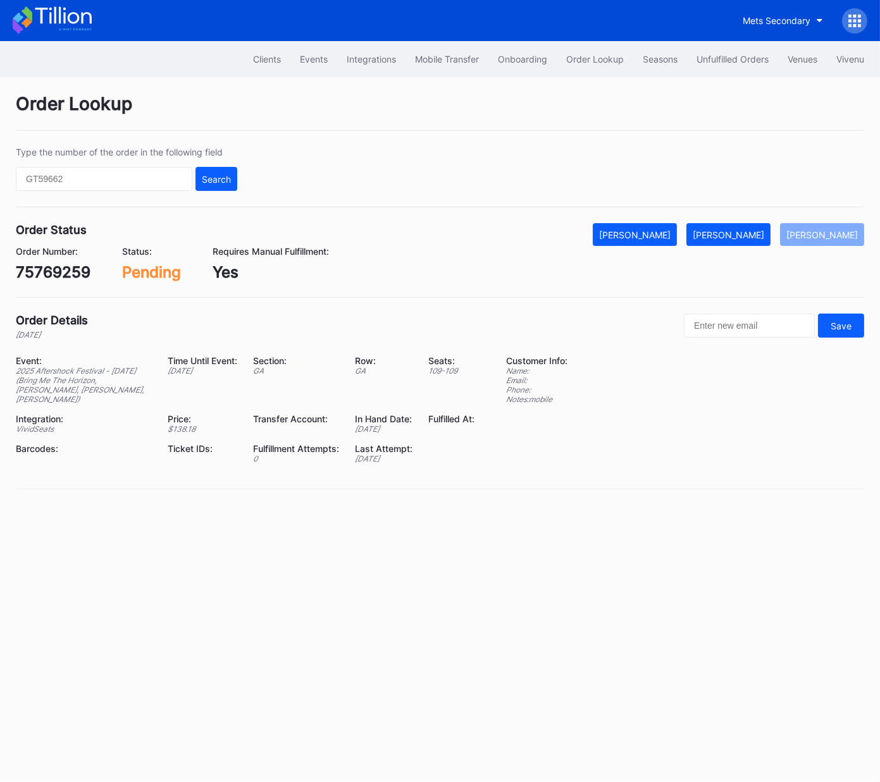
click at [80, 266] on div "75769259" at bounding box center [53, 272] width 75 height 18
copy div "75769259"
click at [754, 241] on button "[PERSON_NAME]" at bounding box center [728, 234] width 84 height 23
click at [72, 267] on div "624775324" at bounding box center [58, 272] width 85 height 18
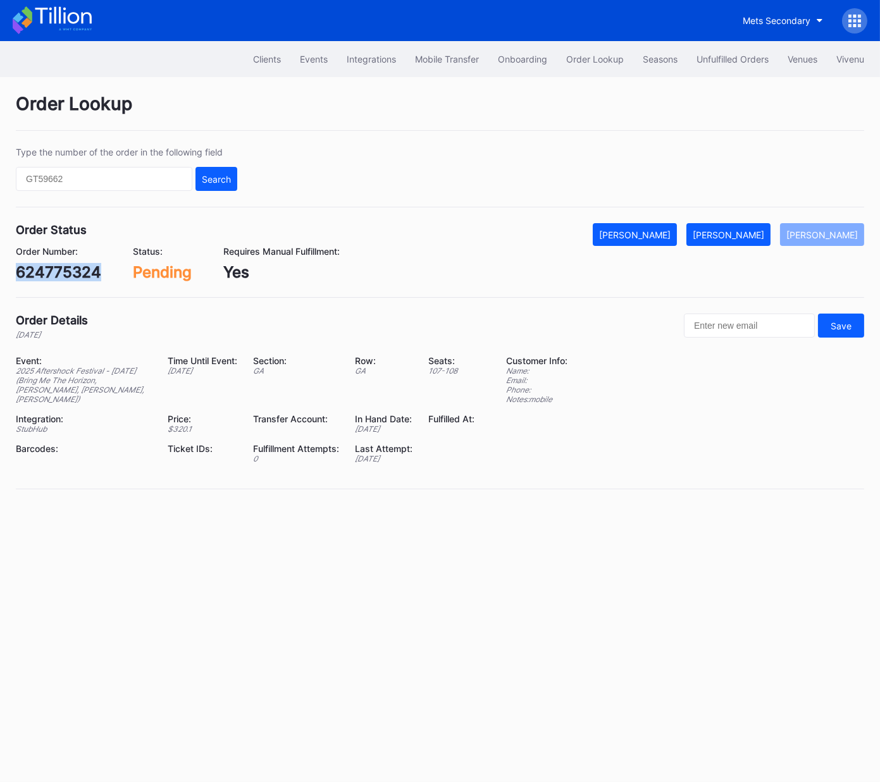
click at [72, 267] on div "624775324" at bounding box center [58, 272] width 85 height 18
copy div "624775324"
click at [761, 228] on button "[PERSON_NAME]" at bounding box center [728, 234] width 84 height 23
click at [64, 273] on div "624825327" at bounding box center [58, 272] width 85 height 18
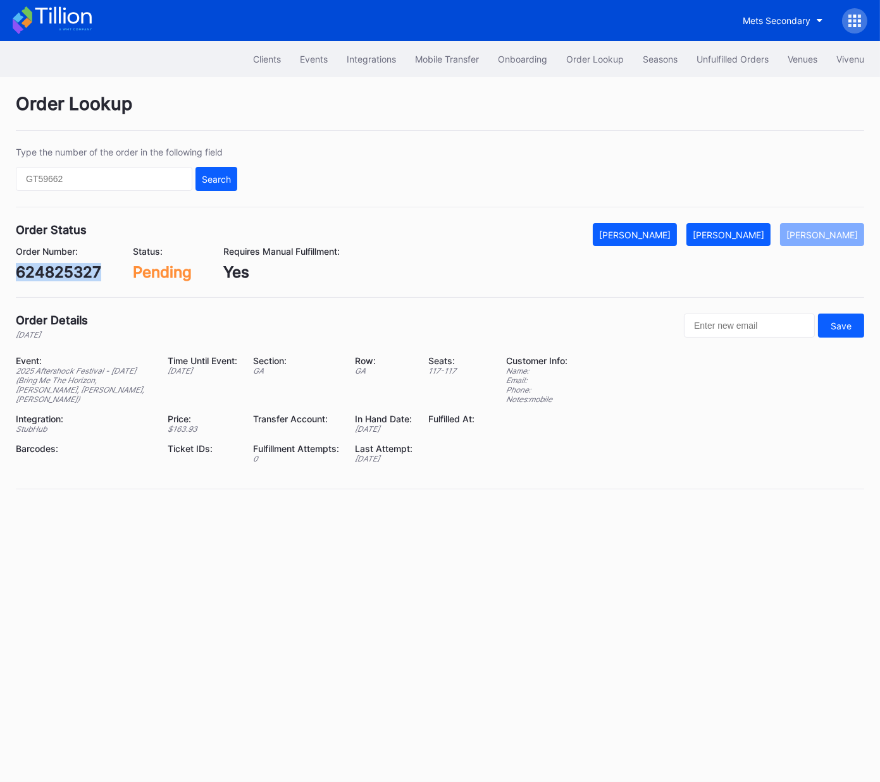
copy div "624825327"
click at [761, 235] on div "[PERSON_NAME]" at bounding box center [727, 235] width 71 height 11
click at [65, 274] on div "943158926" at bounding box center [57, 272] width 83 height 18
copy div "943158926"
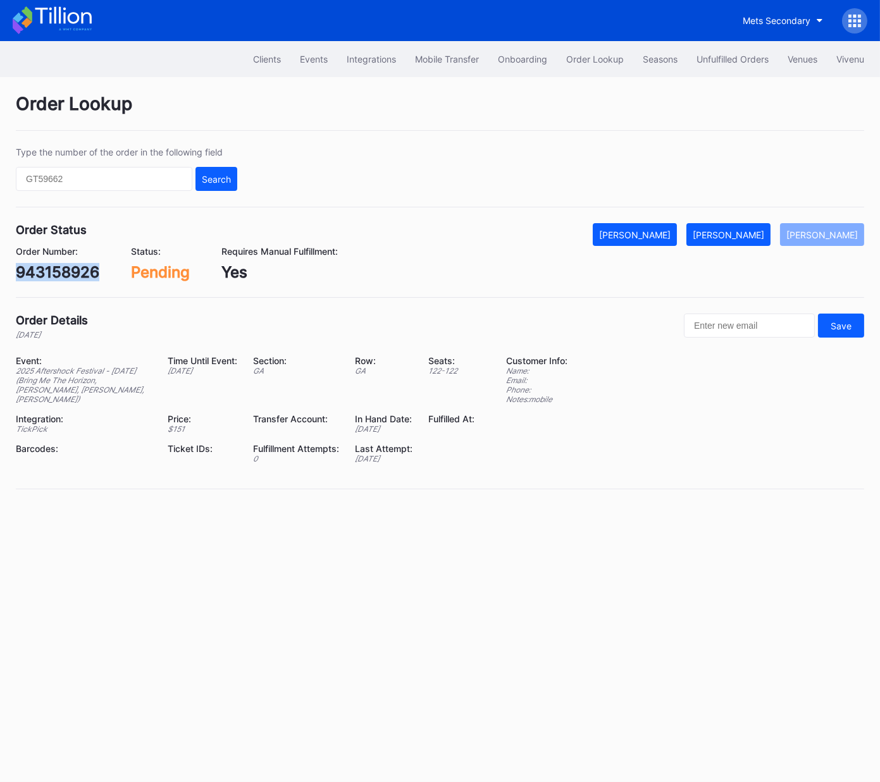
drag, startPoint x: 741, startPoint y: 233, endPoint x: 848, endPoint y: 199, distance: 112.8
click at [741, 233] on div "[PERSON_NAME]" at bounding box center [727, 235] width 71 height 11
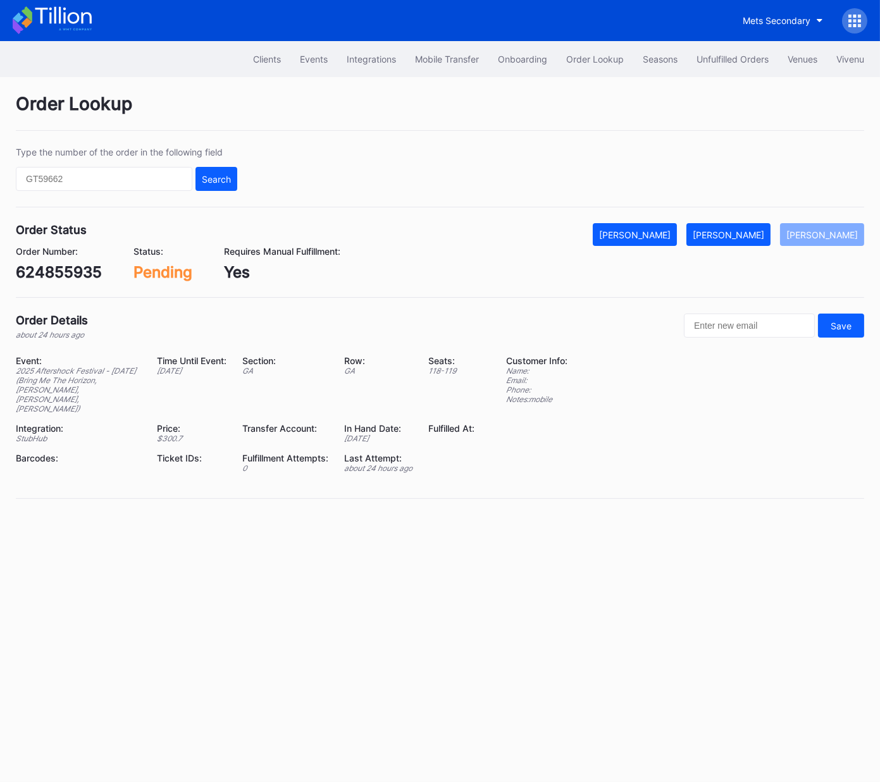
click at [71, 279] on div "624855935" at bounding box center [59, 272] width 86 height 18
copy div "624855935"
click at [764, 231] on div "[PERSON_NAME]" at bounding box center [727, 235] width 71 height 11
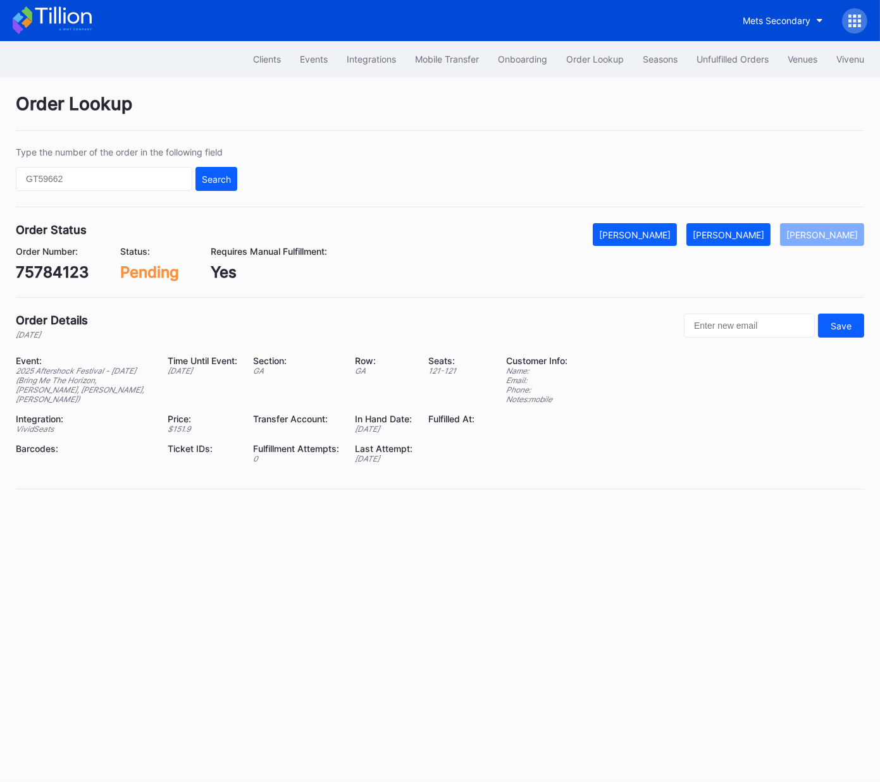
click at [70, 276] on div "75784123" at bounding box center [52, 272] width 73 height 18
copy div "75784123"
drag, startPoint x: 756, startPoint y: 235, endPoint x: 873, endPoint y: 125, distance: 161.0
click at [756, 235] on div "[PERSON_NAME]" at bounding box center [727, 235] width 71 height 11
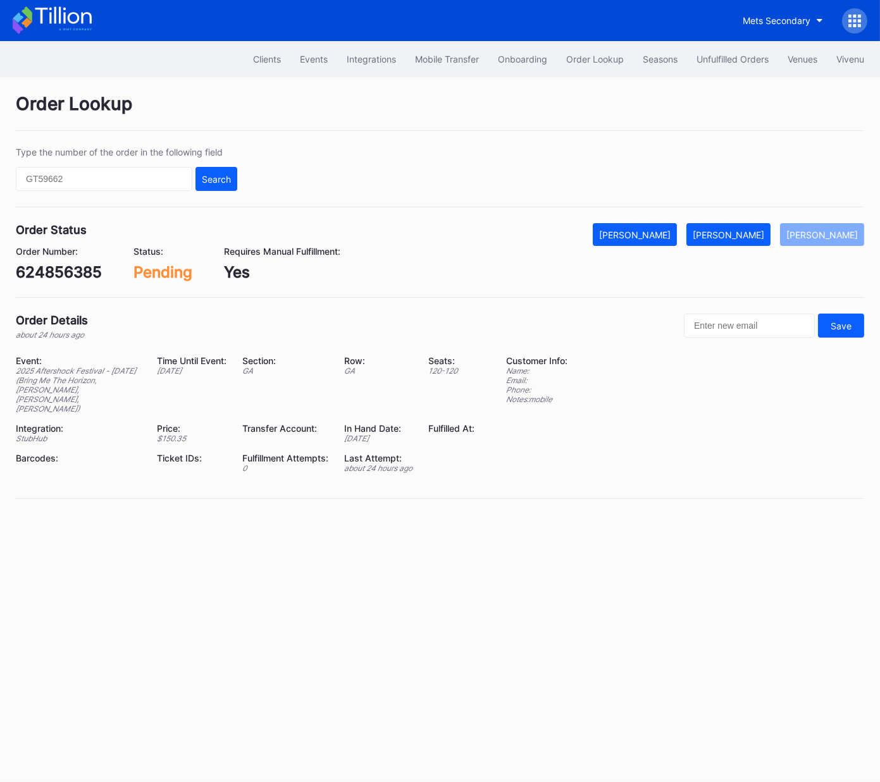
click at [72, 274] on div "624856385" at bounding box center [59, 272] width 86 height 18
copy div "624856385"
drag, startPoint x: 753, startPoint y: 231, endPoint x: 764, endPoint y: 225, distance: 13.0
click at [753, 231] on div "[PERSON_NAME]" at bounding box center [727, 235] width 71 height 11
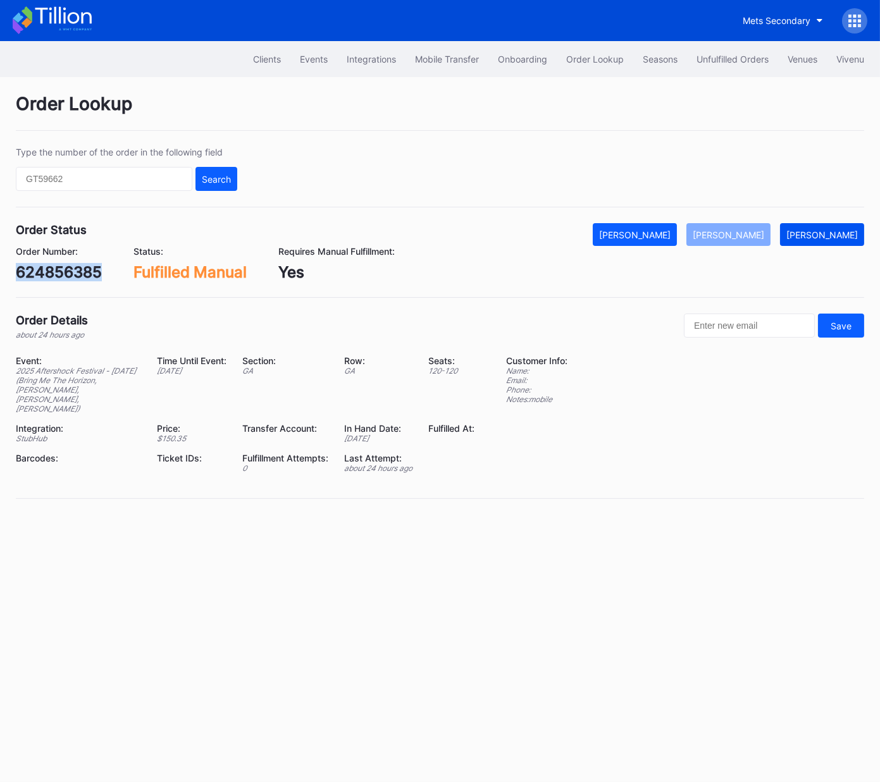
click at [825, 235] on div "[PERSON_NAME]" at bounding box center [821, 235] width 71 height 11
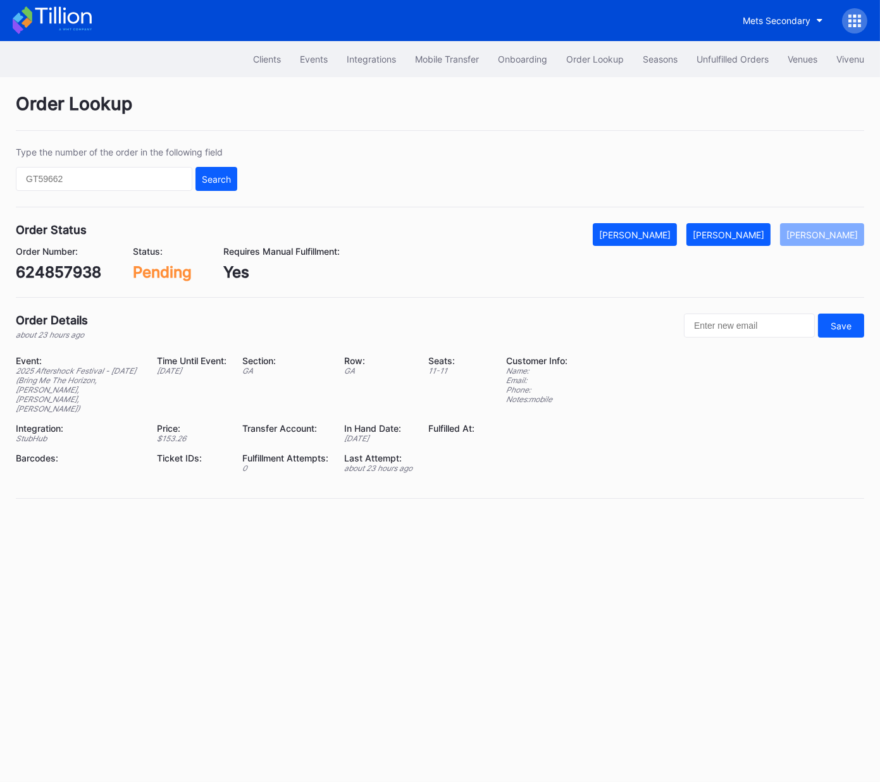
click at [85, 270] on div "624857938" at bounding box center [58, 272] width 85 height 18
copy div "624857938"
click at [737, 230] on div "Mark Fulfilled" at bounding box center [727, 235] width 71 height 11
click at [70, 266] on div "75787070" at bounding box center [53, 272] width 75 height 18
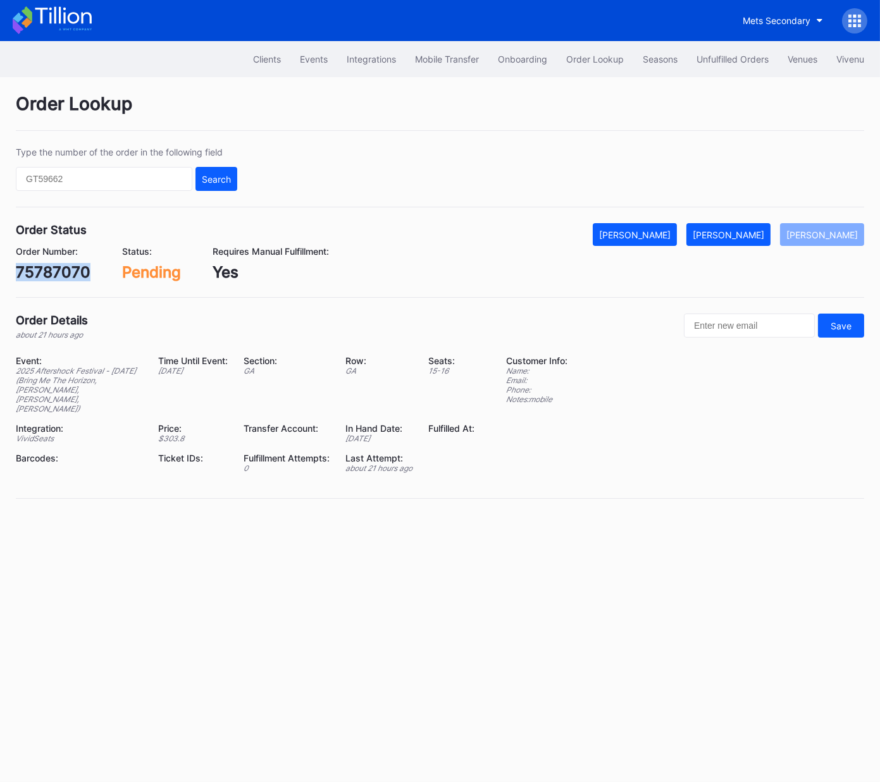
click at [70, 266] on div "75787070" at bounding box center [53, 272] width 75 height 18
copy div "75787070"
click at [759, 234] on div "[PERSON_NAME]" at bounding box center [727, 235] width 71 height 11
click at [58, 274] on div "75787127" at bounding box center [51, 272] width 71 height 18
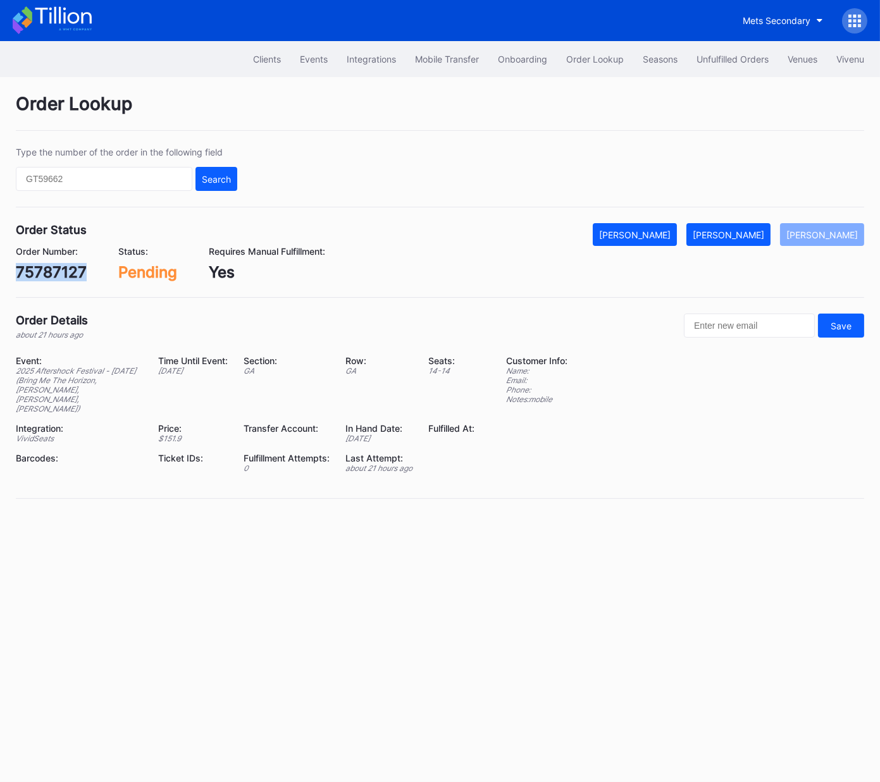
copy div "75787127"
drag, startPoint x: 755, startPoint y: 231, endPoint x: 870, endPoint y: 161, distance: 134.8
click at [754, 231] on div "[PERSON_NAME]" at bounding box center [727, 235] width 71 height 11
click at [73, 278] on div "624896515" at bounding box center [57, 272] width 83 height 18
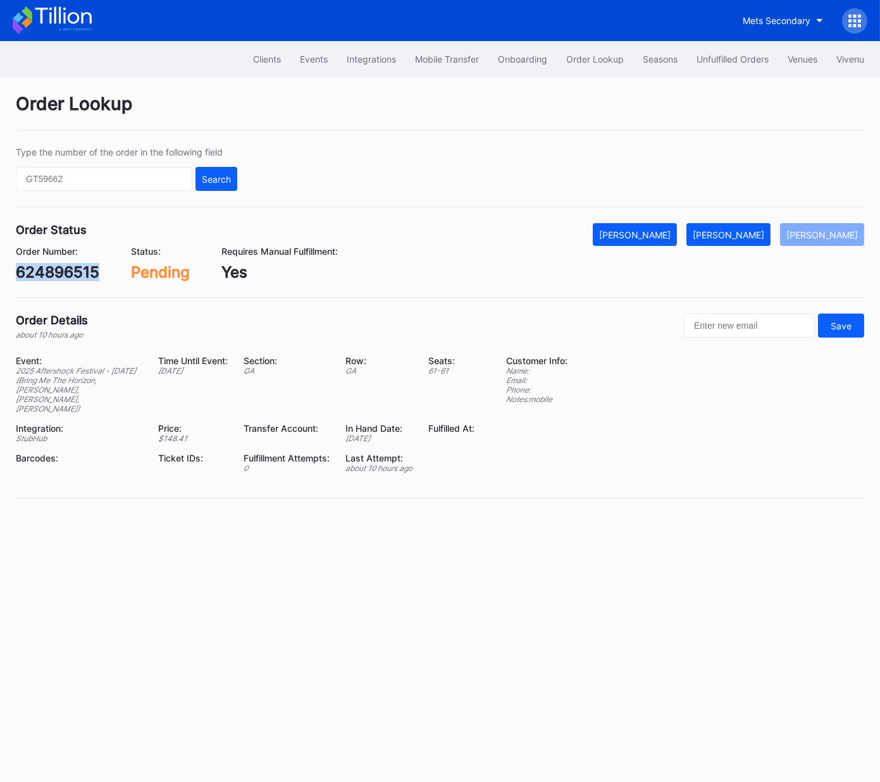
copy div "624896515"
click at [751, 238] on div "[PERSON_NAME]" at bounding box center [727, 235] width 71 height 11
click at [73, 278] on div "624867580" at bounding box center [59, 272] width 86 height 18
copy div "624867580"
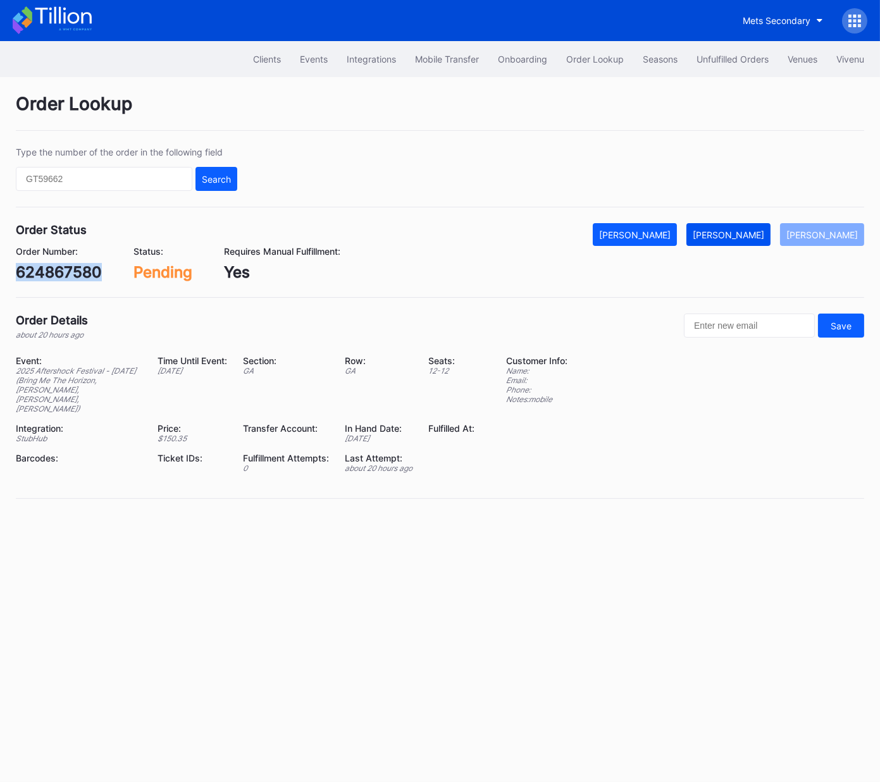
click at [744, 233] on div "[PERSON_NAME]" at bounding box center [727, 235] width 71 height 11
click at [76, 269] on div "624878939" at bounding box center [58, 272] width 85 height 18
drag, startPoint x: 76, startPoint y: 269, endPoint x: 121, endPoint y: 264, distance: 45.3
click at [76, 269] on div "624878939" at bounding box center [58, 272] width 85 height 18
copy div "624878939"
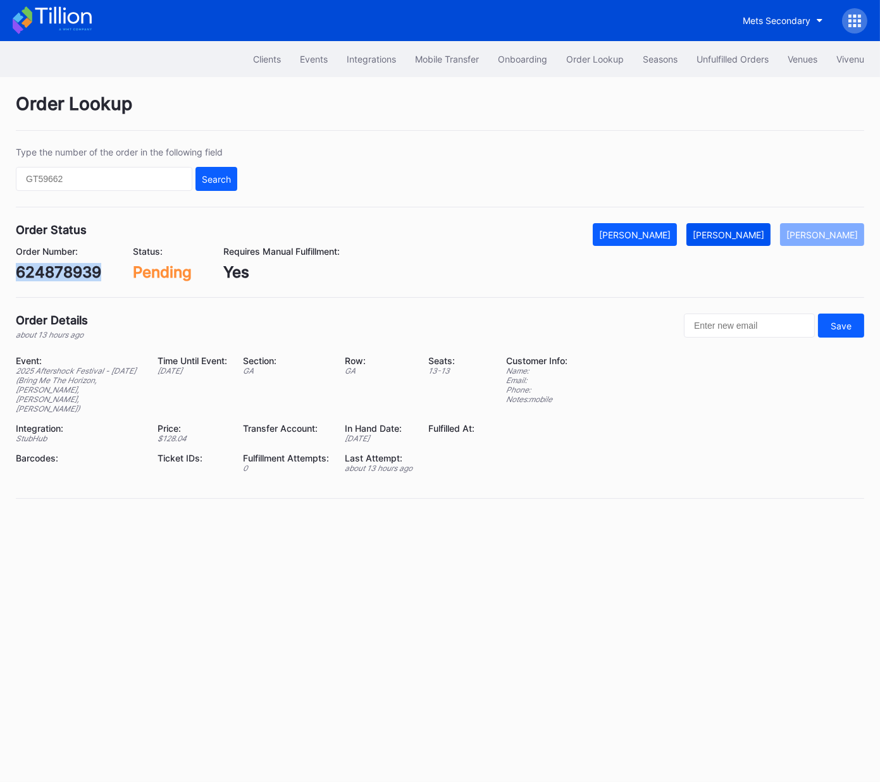
click at [765, 241] on button "[PERSON_NAME]" at bounding box center [728, 234] width 84 height 23
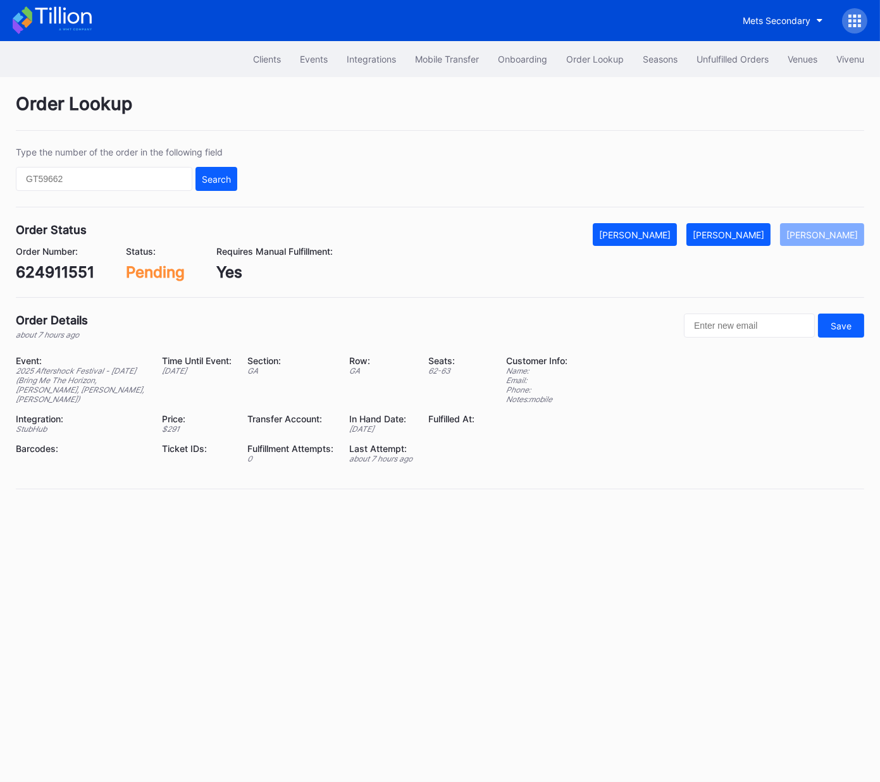
click at [74, 274] on div "624911551" at bounding box center [55, 272] width 78 height 18
copy div "624911551"
drag, startPoint x: 735, startPoint y: 233, endPoint x: 874, endPoint y: 192, distance: 144.5
click at [736, 233] on div "[PERSON_NAME]" at bounding box center [727, 235] width 71 height 11
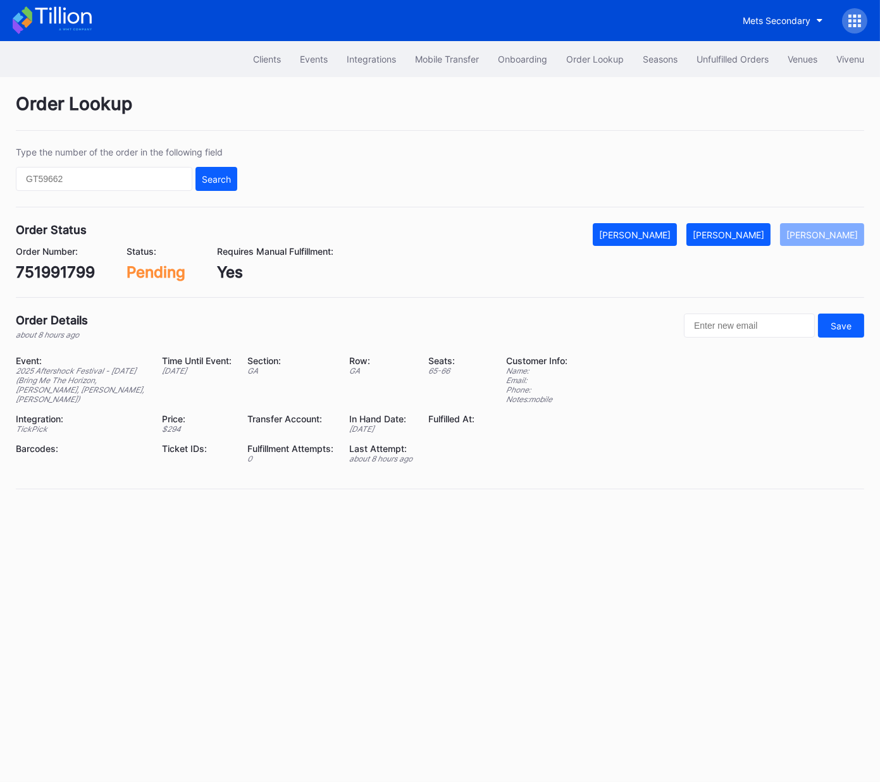
click at [52, 271] on div "751991799" at bounding box center [55, 272] width 79 height 18
drag, startPoint x: 52, startPoint y: 271, endPoint x: 67, endPoint y: 271, distance: 15.2
click at [52, 271] on div "751991799" at bounding box center [55, 272] width 79 height 18
copy div "751991799"
click at [751, 236] on div "[PERSON_NAME]" at bounding box center [727, 235] width 71 height 11
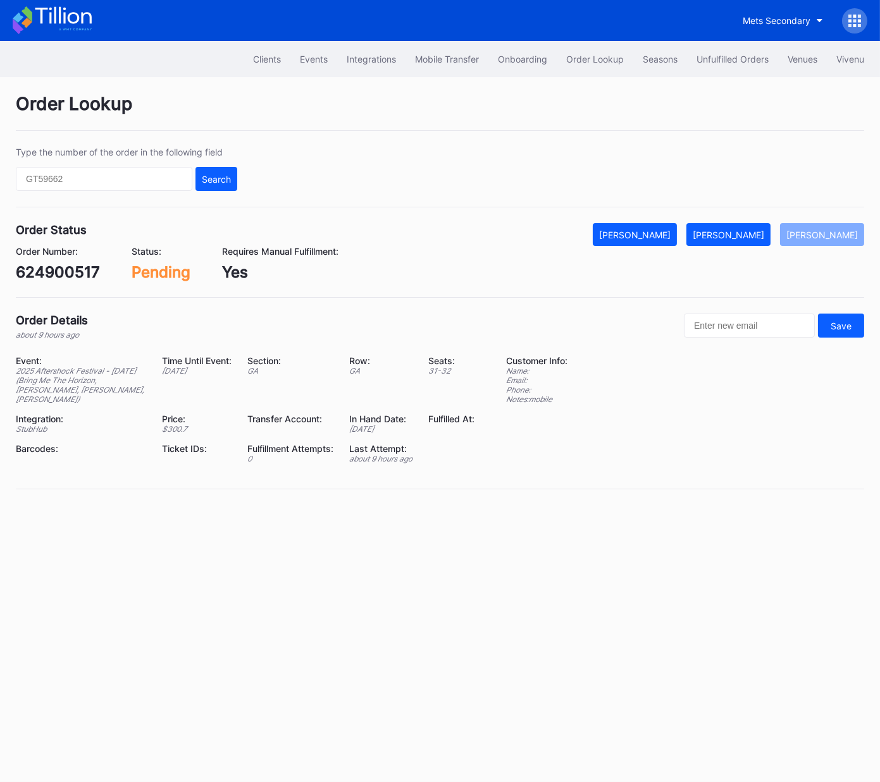
click at [66, 278] on div "624900517" at bounding box center [58, 272] width 84 height 18
copy div "624900517"
drag, startPoint x: 746, startPoint y: 231, endPoint x: 873, endPoint y: 156, distance: 147.7
click at [746, 231] on div "Mark Fulfilled" at bounding box center [727, 235] width 71 height 11
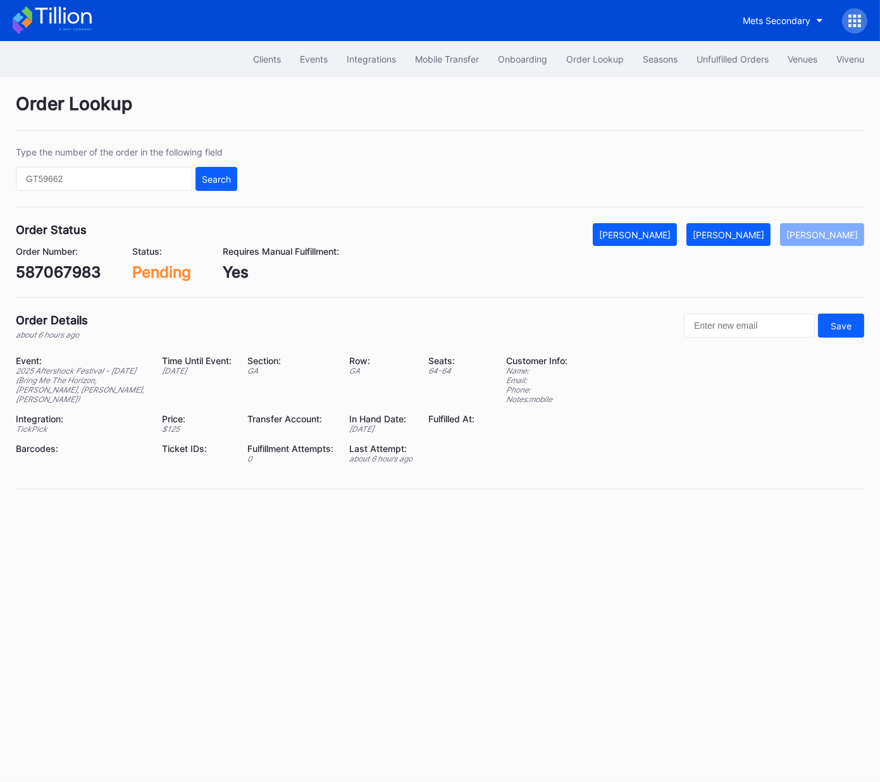
click at [77, 276] on div "587067983" at bounding box center [58, 272] width 85 height 18
copy div "587067983"
click at [759, 230] on div "[PERSON_NAME]" at bounding box center [727, 235] width 71 height 11
